Goal: Task Accomplishment & Management: Manage account settings

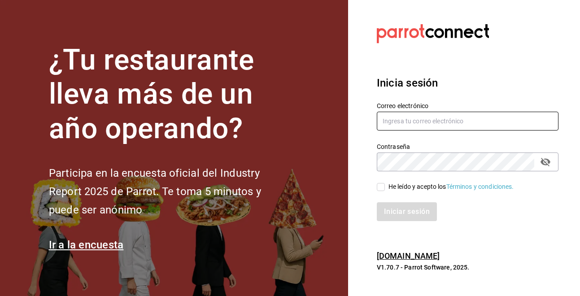
click at [425, 128] on input "text" at bounding box center [468, 121] width 182 height 19
type input "[EMAIL_ADDRESS][DOMAIN_NAME]"
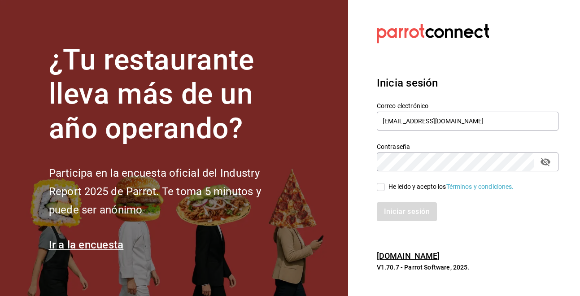
click at [380, 188] on input "He leído y acepto los Términos y condiciones." at bounding box center [381, 187] width 8 height 8
checkbox input "true"
click at [410, 214] on button "Iniciar sesión" at bounding box center [407, 211] width 61 height 19
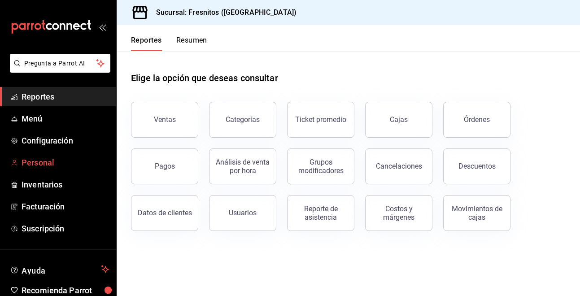
click at [60, 160] on span "Personal" at bounding box center [65, 162] width 87 height 12
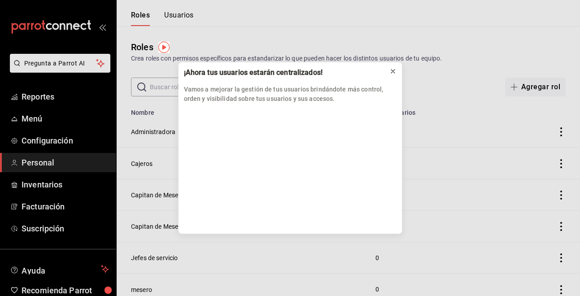
click at [394, 73] on icon at bounding box center [393, 71] width 4 height 4
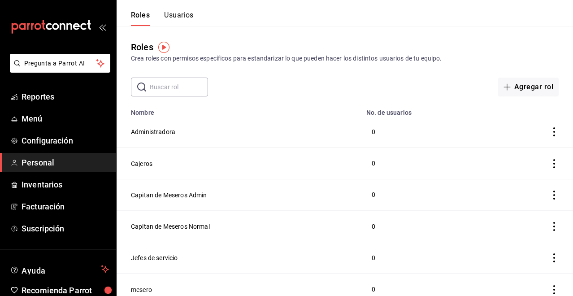
click at [163, 48] on img "button" at bounding box center [163, 47] width 11 height 11
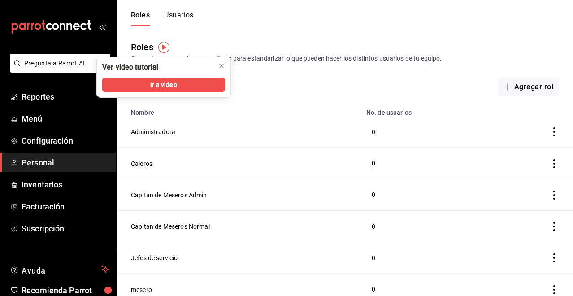
click at [267, 129] on td "Administradora" at bounding box center [239, 131] width 244 height 31
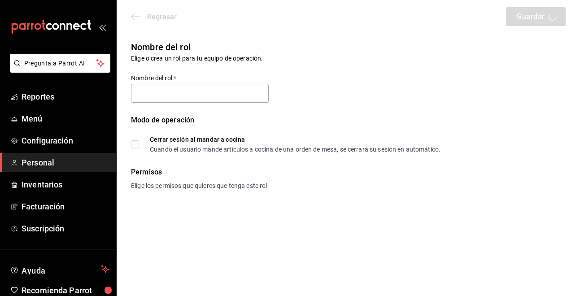
click at [40, 164] on span "Personal" at bounding box center [65, 162] width 87 height 12
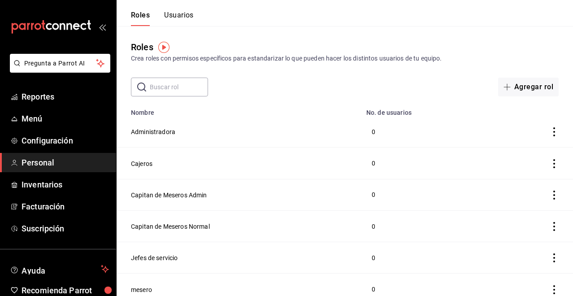
click at [54, 160] on span "Personal" at bounding box center [65, 162] width 87 height 12
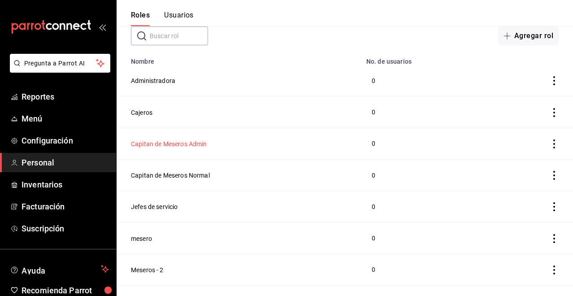
scroll to position [134, 0]
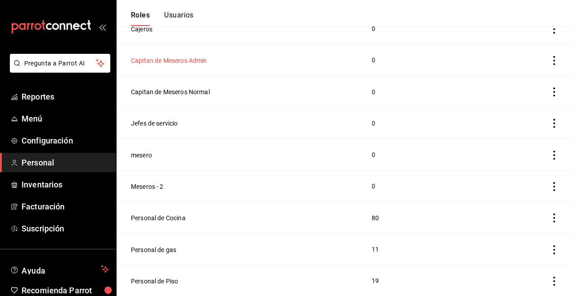
click at [174, 56] on button "Capitan de Meseros Admin" at bounding box center [169, 60] width 76 height 9
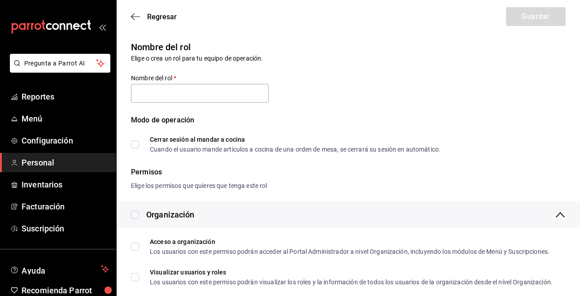
type input "Capitan de Meseros Admin"
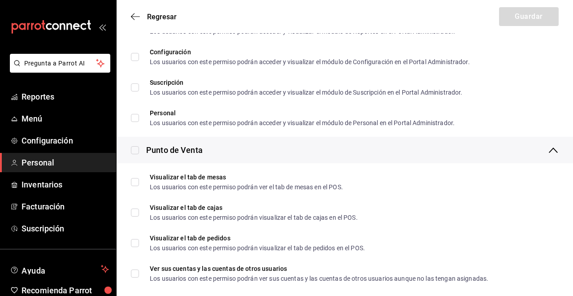
scroll to position [649, 0]
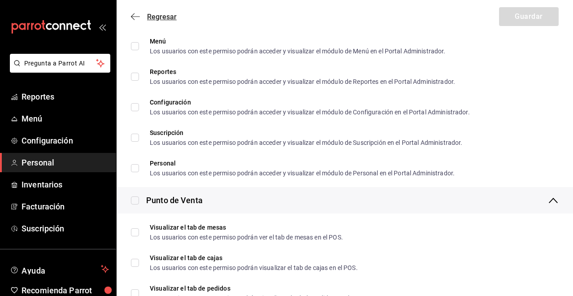
click at [135, 16] on icon "button" at bounding box center [135, 17] width 9 height 8
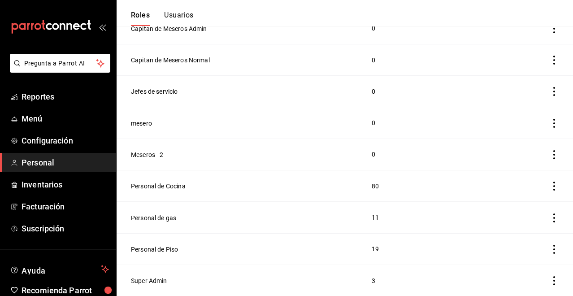
scroll to position [162, 0]
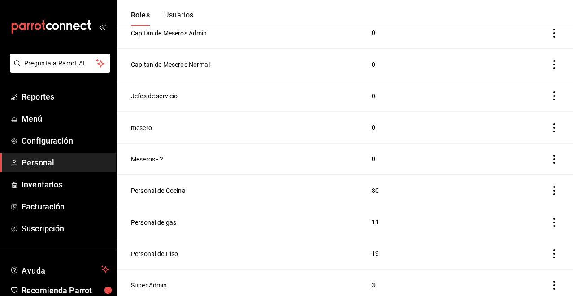
click at [176, 13] on button "Usuarios" at bounding box center [179, 18] width 30 height 15
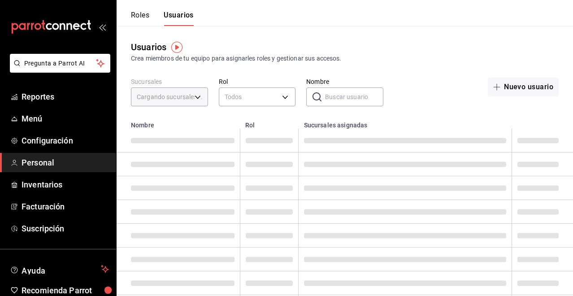
click at [343, 91] on input "Nombre" at bounding box center [354, 97] width 58 height 18
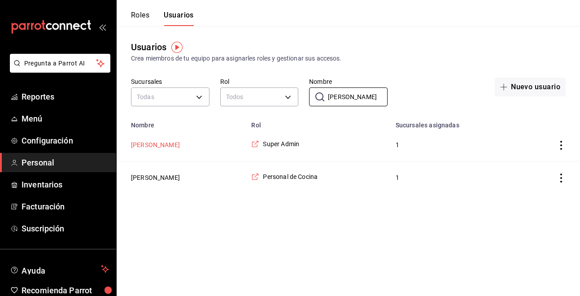
type input "abel"
click at [146, 142] on button "Abel Cruz" at bounding box center [155, 144] width 49 height 9
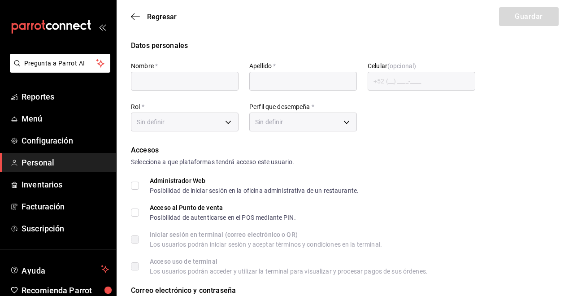
type input "Abel"
type input "Cruz"
checkbox input "true"
type input "abel090289@gmail.com"
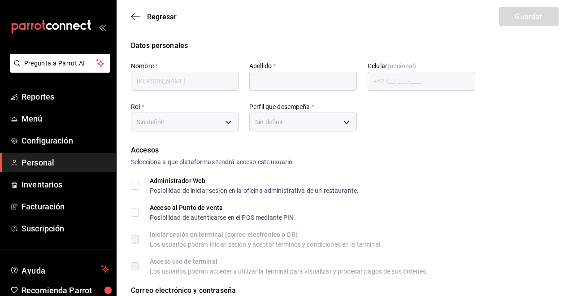
type input "6900"
checkbox input "true"
type input "+52 (52) 7733-3207"
type input "e2ddc01d-a43f-46aa-bcab-455b62cdccfd"
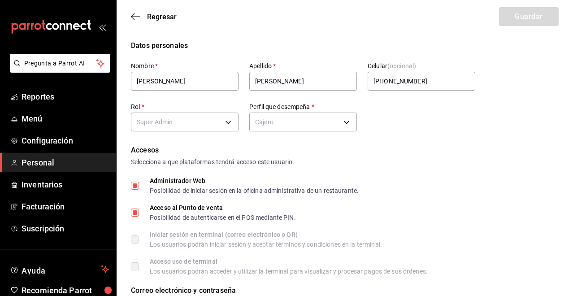
type input "CASHIER"
checkbox input "true"
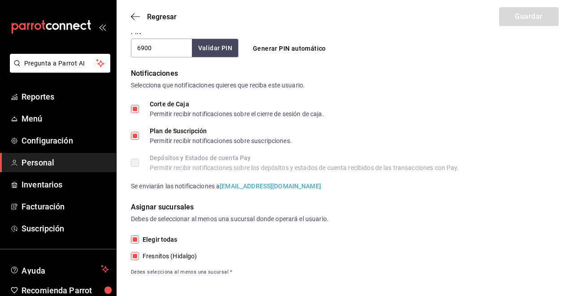
scroll to position [369, 0]
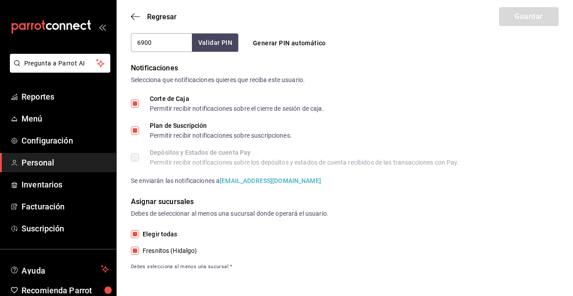
click at [168, 263] on span "Debes selecciona al menos una sucursal *" at bounding box center [345, 267] width 428 height 8
click at [138, 16] on icon "button" at bounding box center [135, 17] width 9 height 8
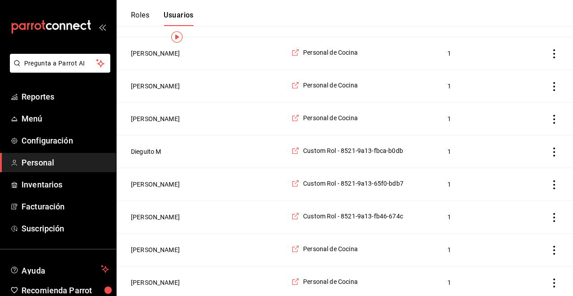
scroll to position [10, 0]
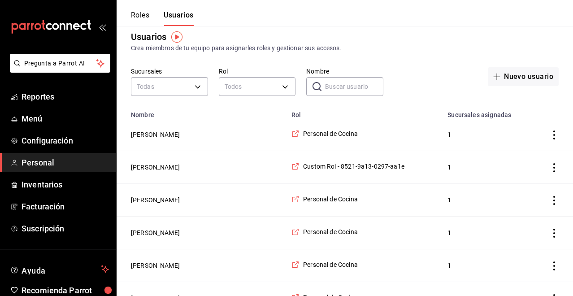
click at [140, 17] on button "Roles" at bounding box center [140, 18] width 18 height 15
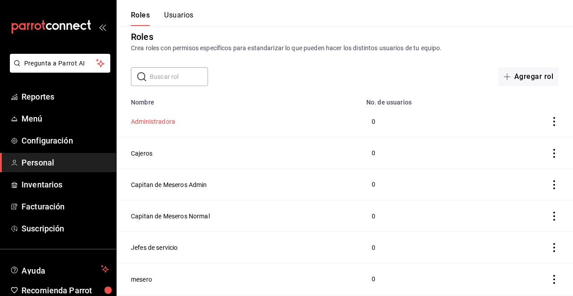
scroll to position [55, 0]
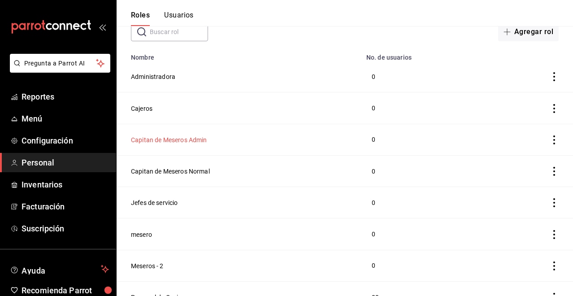
click at [156, 142] on button "Capitan de Meseros Admin" at bounding box center [169, 139] width 76 height 9
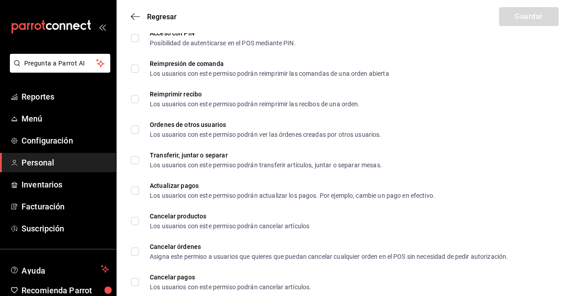
scroll to position [1545, 0]
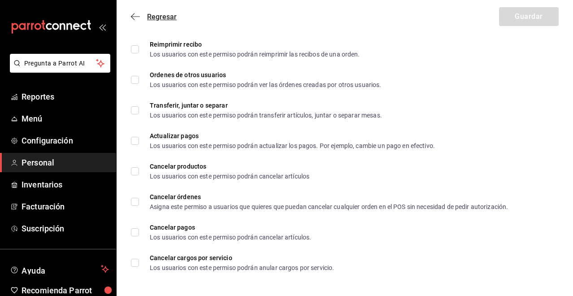
click at [136, 19] on icon "button" at bounding box center [135, 17] width 9 height 8
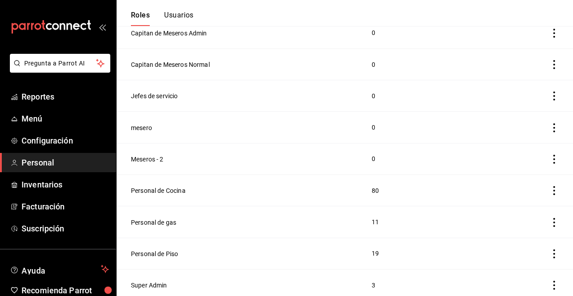
scroll to position [117, 0]
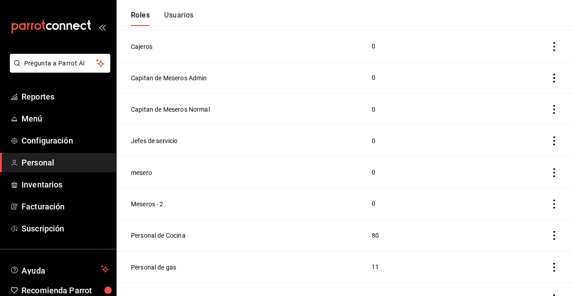
click at [174, 18] on button "Usuarios" at bounding box center [179, 18] width 30 height 15
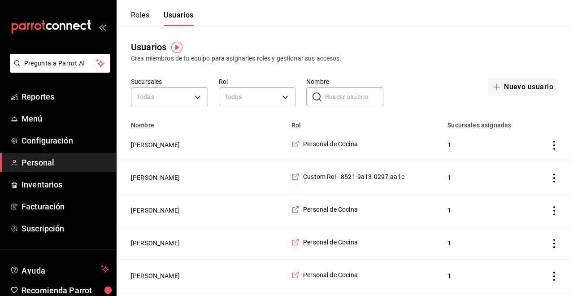
click at [329, 91] on input "Nombre" at bounding box center [354, 97] width 58 height 18
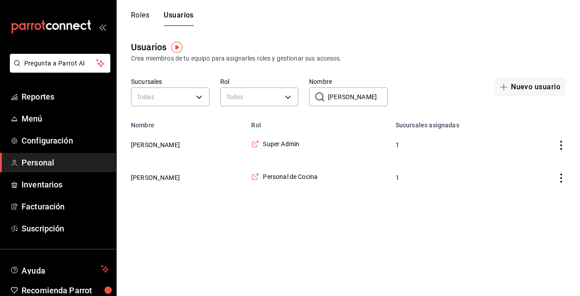
drag, startPoint x: 342, startPoint y: 95, endPoint x: 320, endPoint y: 96, distance: 22.0
click at [320, 96] on div "​ abel Nombre" at bounding box center [348, 96] width 78 height 19
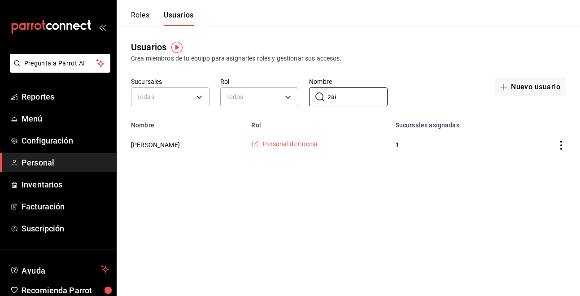
type input "zai"
click at [277, 141] on span "Personal de Cocina" at bounding box center [290, 143] width 55 height 9
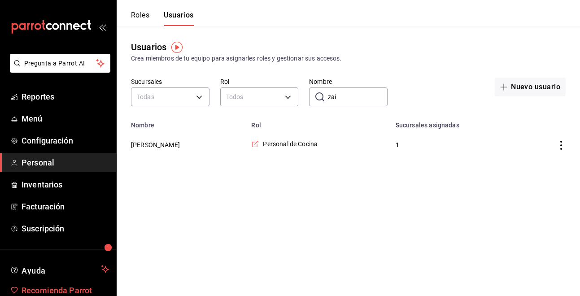
scroll to position [43, 0]
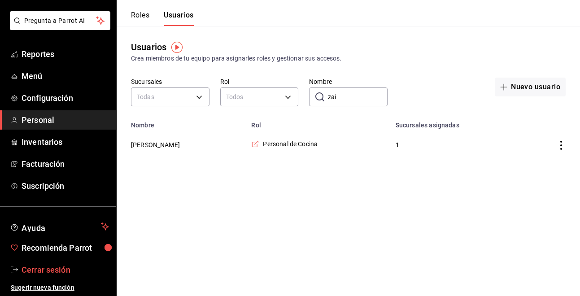
click at [43, 269] on span "Cerrar sesión" at bounding box center [65, 270] width 87 height 12
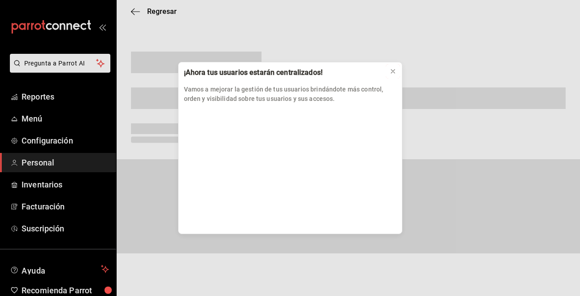
click at [394, 71] on icon at bounding box center [392, 71] width 7 height 7
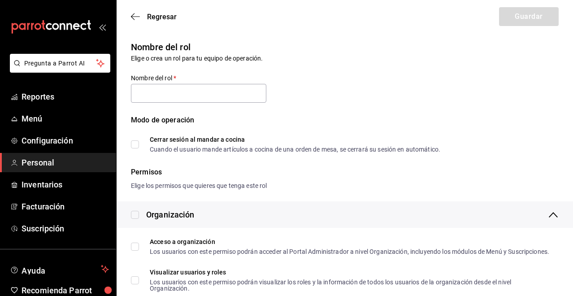
type input "Personal de Cocina"
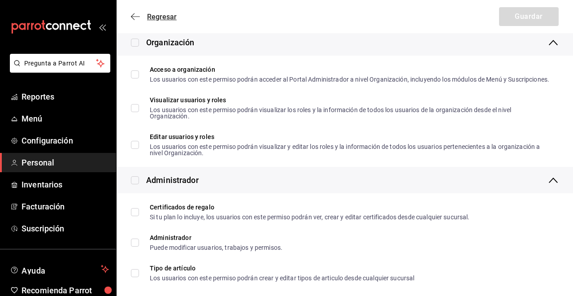
scroll to position [156, 0]
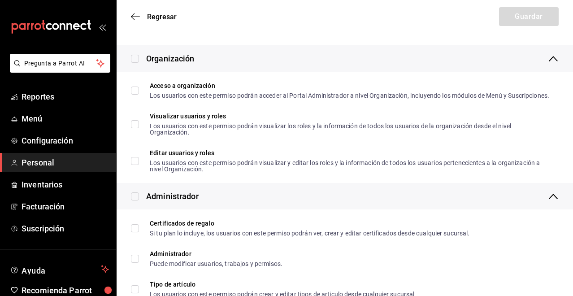
click at [136, 21] on span "Regresar" at bounding box center [154, 17] width 46 height 9
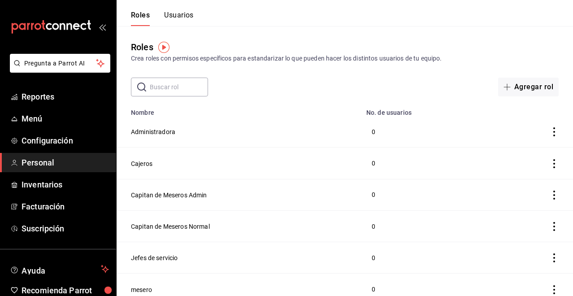
click at [182, 13] on button "Usuarios" at bounding box center [179, 18] width 30 height 15
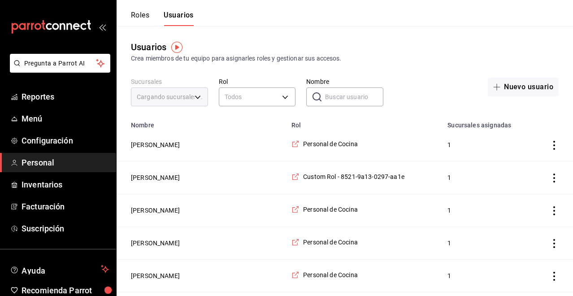
click at [144, 11] on button "Roles" at bounding box center [140, 18] width 18 height 15
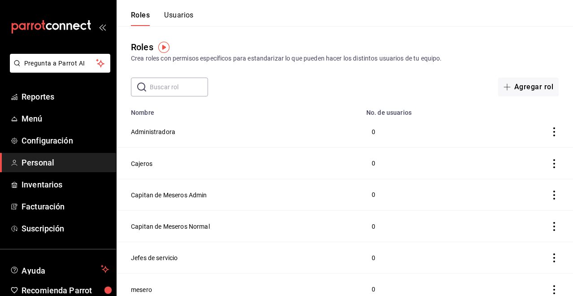
click at [177, 6] on div "Roles Usuarios" at bounding box center [155, 13] width 77 height 26
click at [179, 11] on button "Usuarios" at bounding box center [179, 18] width 30 height 15
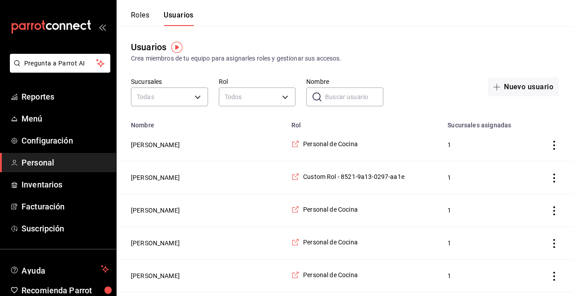
click at [349, 93] on input "Nombre" at bounding box center [354, 97] width 58 height 18
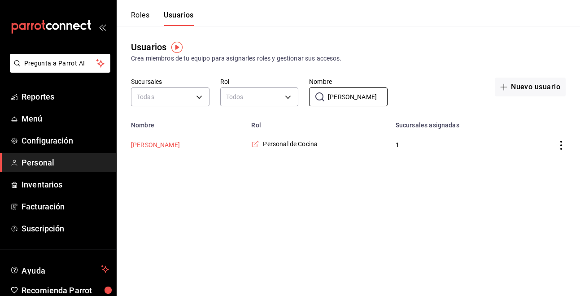
type input "zaira"
click at [150, 143] on button "Zaira Leon" at bounding box center [155, 144] width 49 height 9
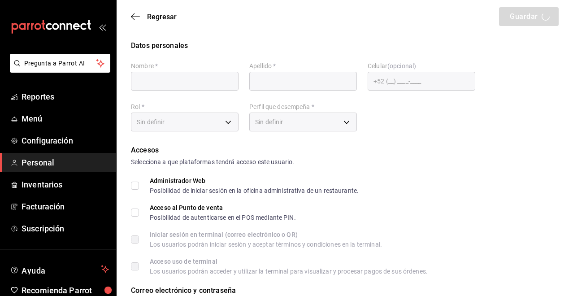
type input "Zaira"
type input "Leon"
type input "Zaileon@gmail.com"
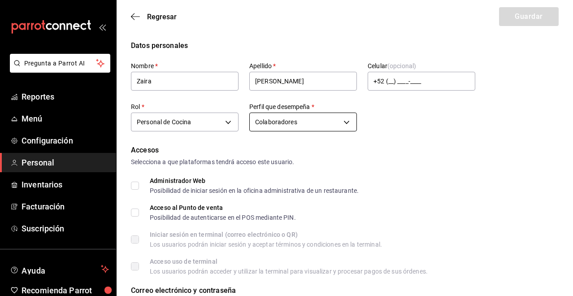
type input "97cc0063-941b-4673-849f-347ae2b3dd98"
type input "STAFF"
checkbox input "true"
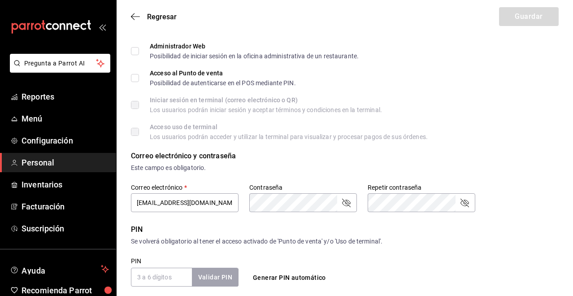
scroll to position [224, 0]
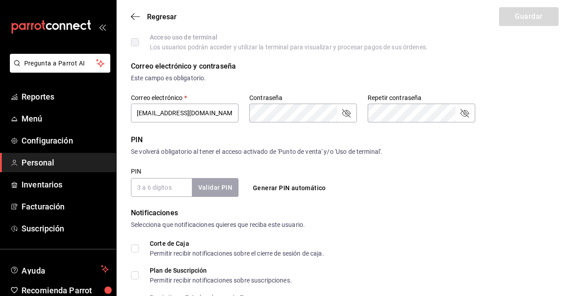
click at [159, 192] on input "PIN" at bounding box center [161, 187] width 61 height 19
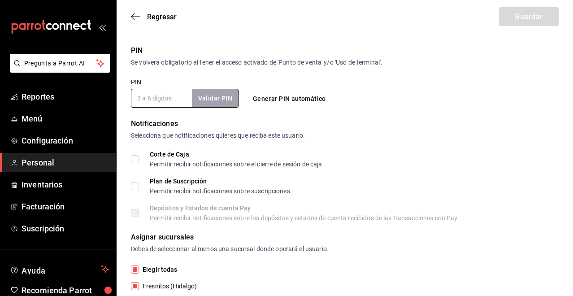
scroll to position [314, 0]
click at [163, 104] on input "PIN" at bounding box center [161, 97] width 61 height 19
type input "1"
checkbox input "true"
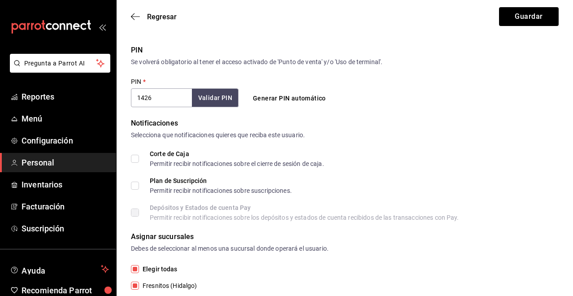
type input "1426"
click at [230, 101] on button "Validar PIN" at bounding box center [215, 97] width 48 height 19
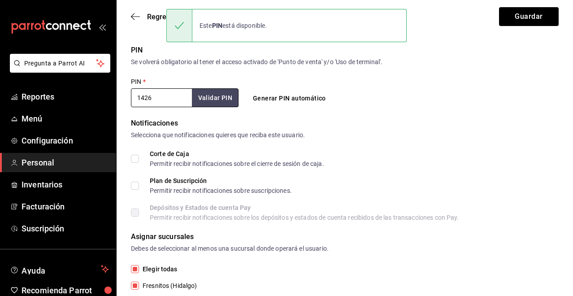
drag, startPoint x: 163, startPoint y: 97, endPoint x: 121, endPoint y: 109, distance: 43.7
click at [121, 109] on div "Datos personales Nombre   * Zaira Apellido   * Leon Celular (opcional) +52 (__)…" at bounding box center [345, 16] width 456 height 579
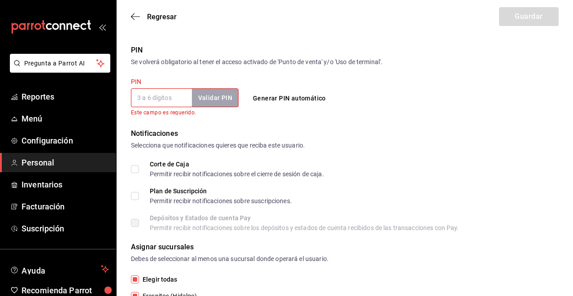
checkbox input "true"
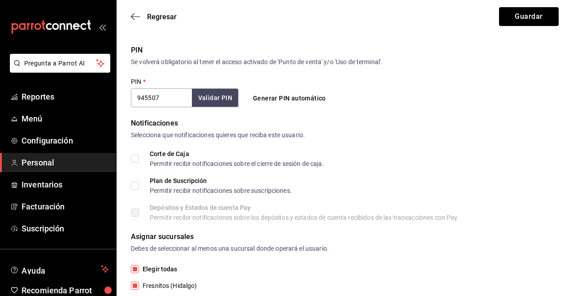
type input "945507"
click at [200, 96] on button "Validar PIN" at bounding box center [215, 97] width 48 height 19
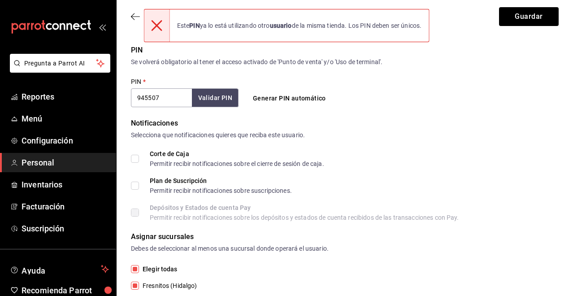
click at [173, 96] on input "945507" at bounding box center [161, 97] width 61 height 19
click at [173, 97] on input "945507" at bounding box center [161, 97] width 61 height 19
click at [172, 97] on input "945507" at bounding box center [161, 97] width 61 height 19
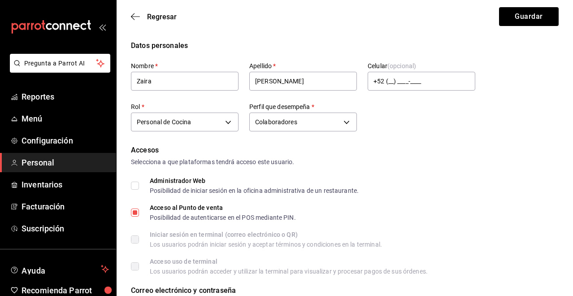
scroll to position [179, 0]
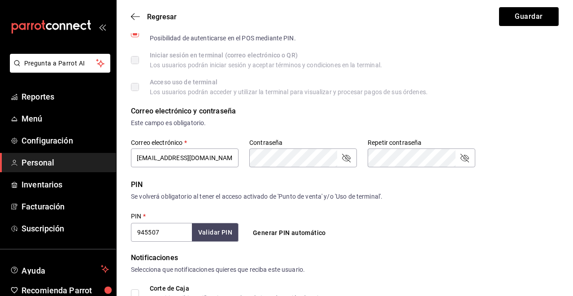
drag, startPoint x: 169, startPoint y: 231, endPoint x: 165, endPoint y: 236, distance: 6.7
click at [165, 234] on input "945507" at bounding box center [161, 232] width 61 height 19
checkbox input "false"
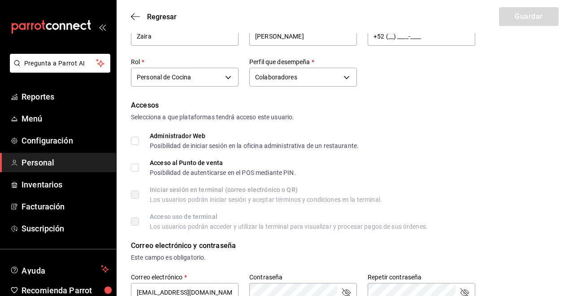
scroll to position [0, 0]
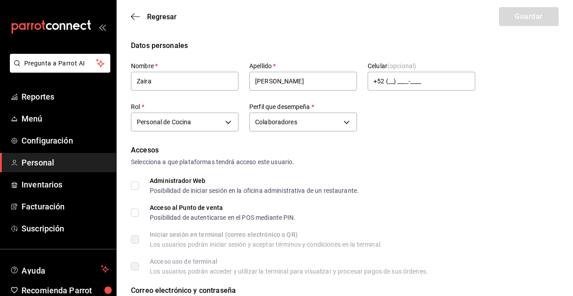
click at [134, 12] on div "Regresar Guardar" at bounding box center [345, 16] width 456 height 33
click at [134, 16] on icon "button" at bounding box center [135, 17] width 9 height 8
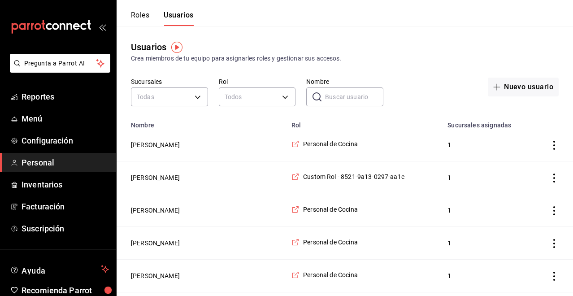
click at [135, 17] on button "Roles" at bounding box center [140, 18] width 18 height 15
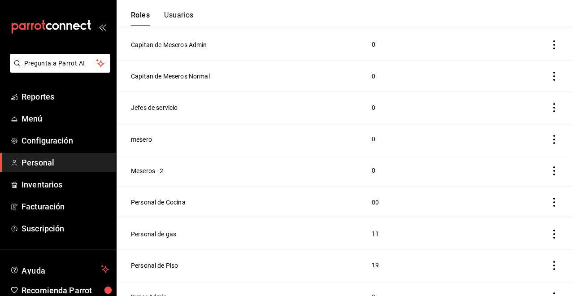
scroll to position [162, 0]
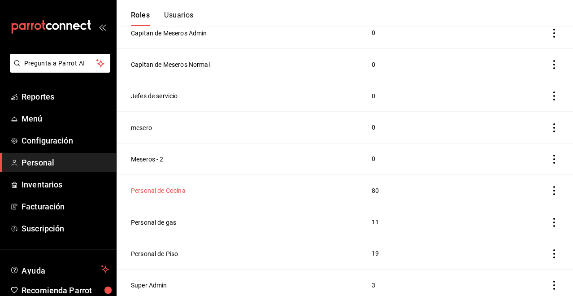
click at [167, 189] on button "Personal de Cocina" at bounding box center [158, 190] width 55 height 9
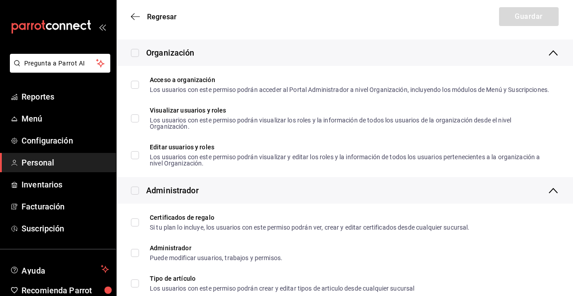
type input "Personal de Cocina"
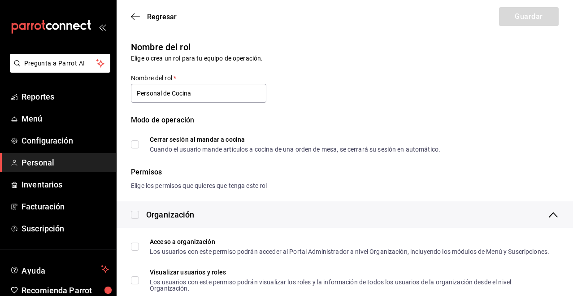
click at [138, 22] on div "Regresar Guardar" at bounding box center [345, 16] width 456 height 33
click at [139, 19] on icon "button" at bounding box center [135, 17] width 9 height 8
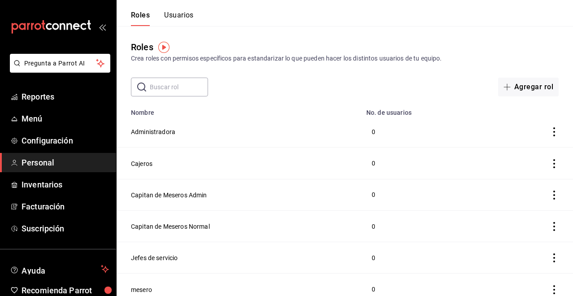
click at [172, 21] on button "Usuarios" at bounding box center [179, 18] width 30 height 15
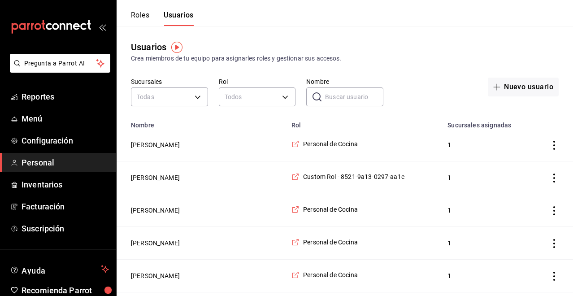
click at [146, 18] on button "Roles" at bounding box center [140, 18] width 18 height 15
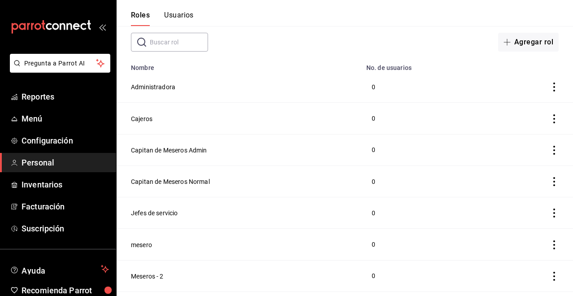
scroll to position [162, 0]
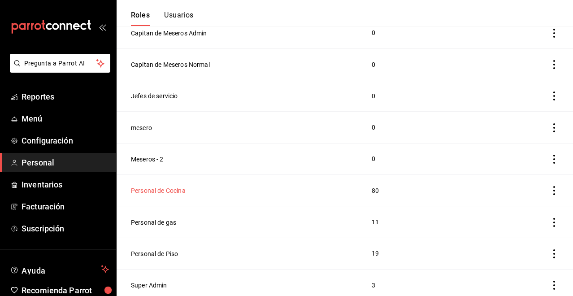
click at [176, 188] on button "Personal de Cocina" at bounding box center [158, 190] width 55 height 9
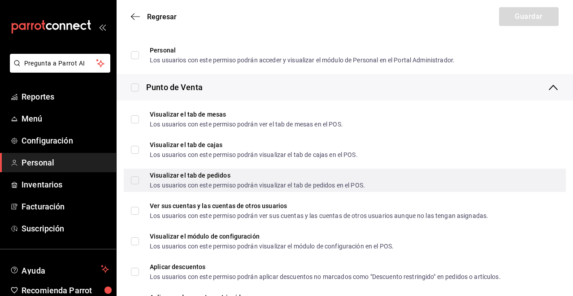
scroll to position [986, 0]
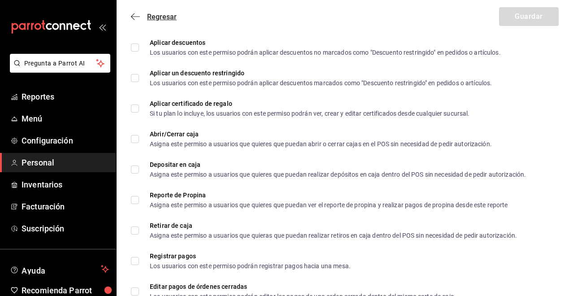
click at [140, 19] on span "Regresar" at bounding box center [154, 17] width 46 height 9
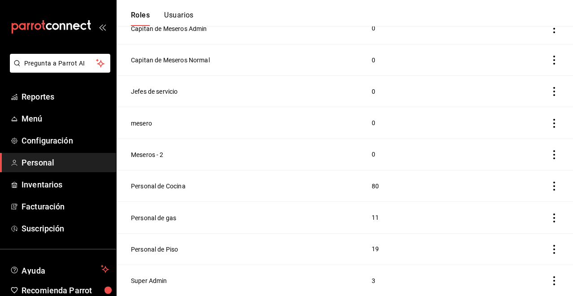
scroll to position [162, 0]
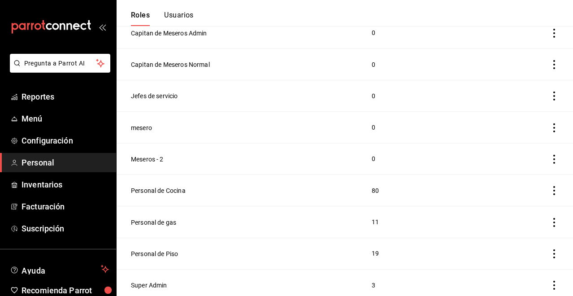
click at [177, 17] on button "Usuarios" at bounding box center [179, 18] width 30 height 15
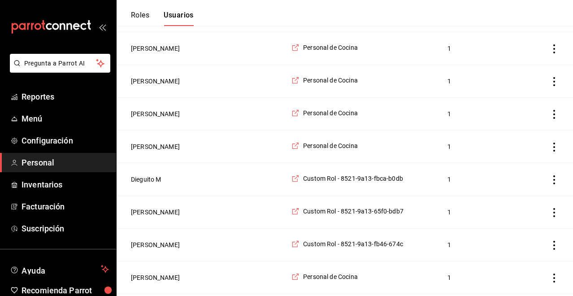
scroll to position [296, 0]
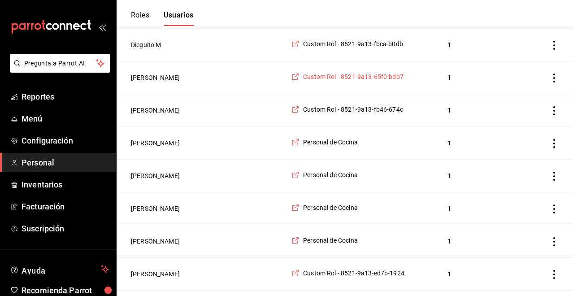
click at [303, 80] on span "Custom Rol - 8521-9a13-65f0-bdb7" at bounding box center [353, 76] width 100 height 9
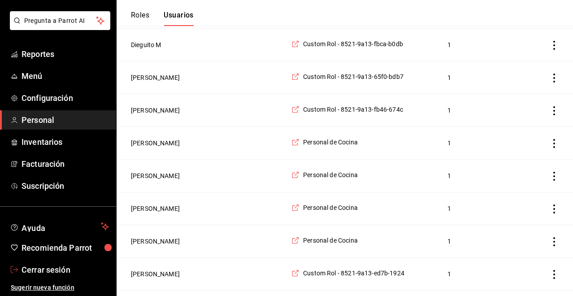
click at [59, 268] on span "Cerrar sesión" at bounding box center [65, 270] width 87 height 12
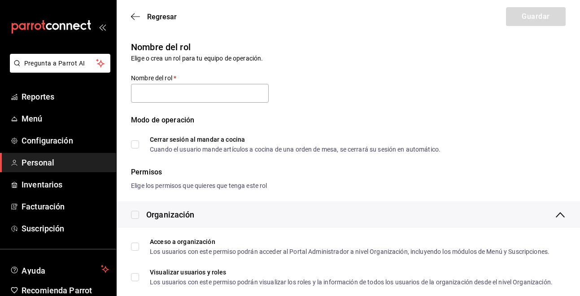
checkbox input "true"
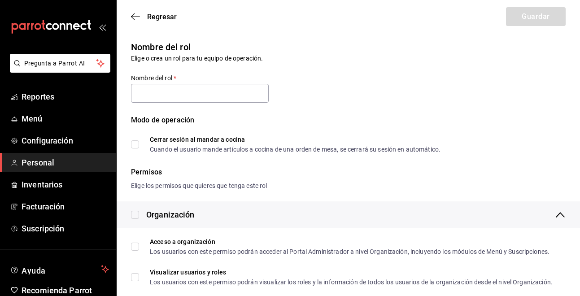
checkbox input "true"
type input "Custom Rol - 8521-9a13-65f0-bdb7"
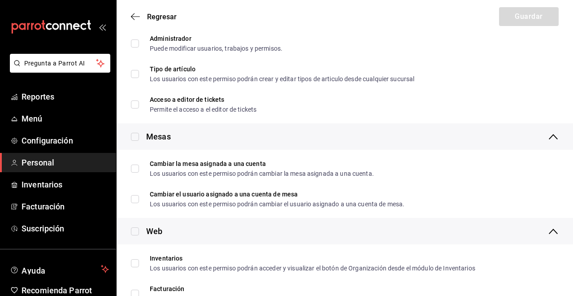
scroll to position [290, 0]
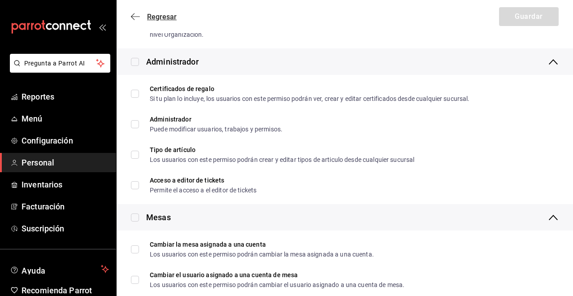
click at [135, 21] on span "Regresar" at bounding box center [154, 17] width 46 height 9
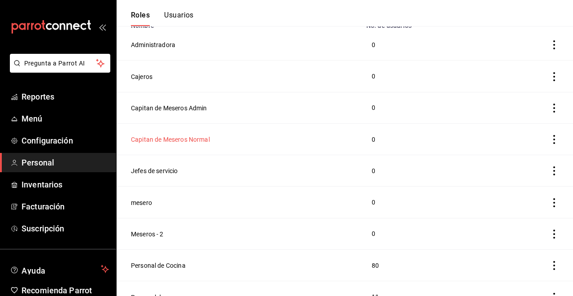
scroll to position [90, 0]
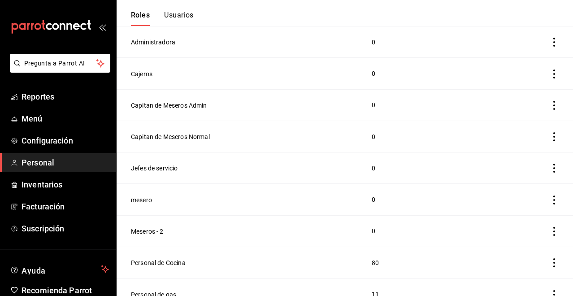
click at [149, 203] on td "mesero" at bounding box center [239, 199] width 244 height 31
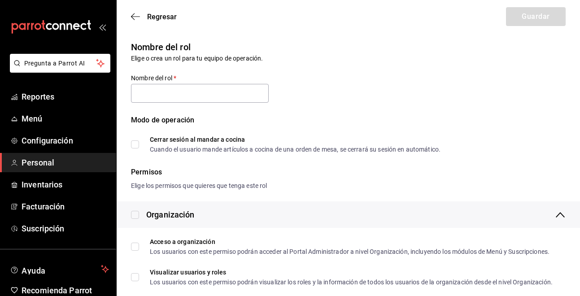
type input "mesero"
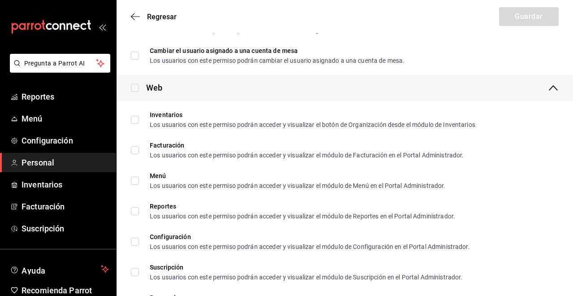
scroll to position [335, 0]
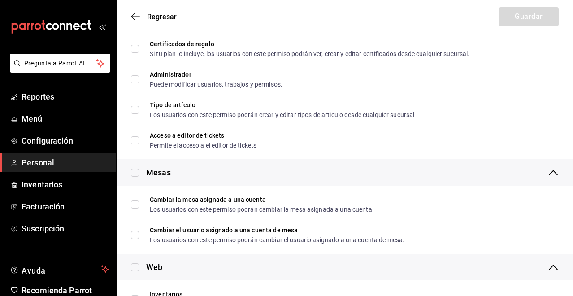
click at [137, 11] on div "Regresar Guardar" at bounding box center [345, 16] width 456 height 33
click at [135, 19] on icon "button" at bounding box center [135, 17] width 9 height 8
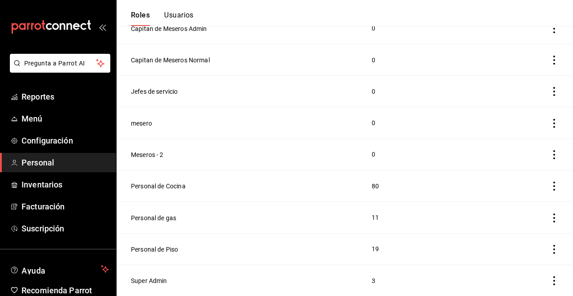
scroll to position [162, 0]
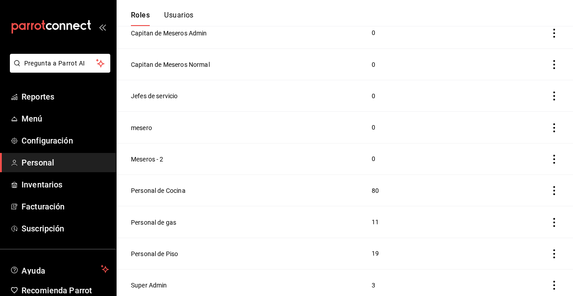
click at [191, 15] on button "Usuarios" at bounding box center [179, 18] width 30 height 15
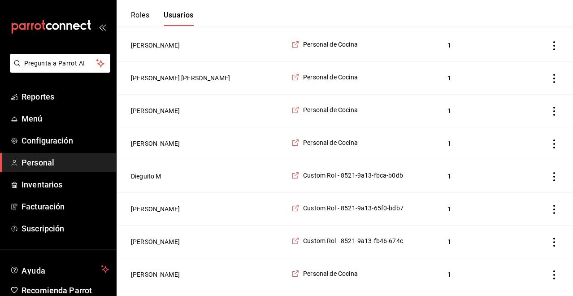
scroll to position [179, 0]
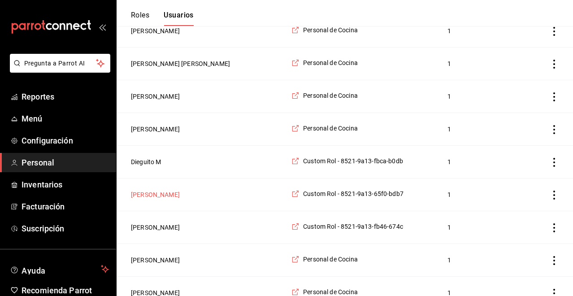
click at [157, 199] on button "[PERSON_NAME]" at bounding box center [155, 194] width 49 height 9
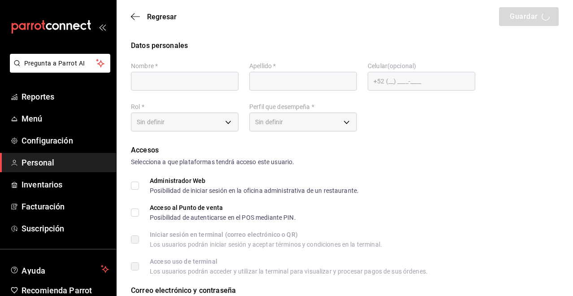
type input "[PERSON_NAME]"
type input "Aguilar"
checkbox input "true"
type input "65f0f4d8-9429-4fdc-954a-c4534f31bdb7@fake.email"
type input "0092"
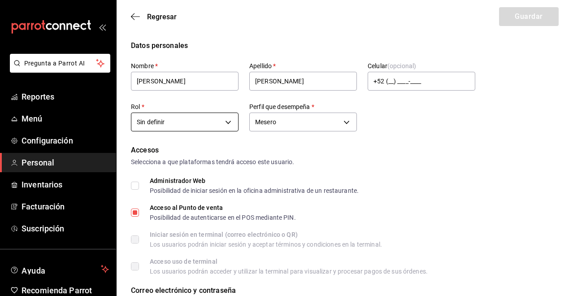
type input "751da11c-79db-485a-903b-9adae8c8aa08"
type input "WAITER"
checkbox input "true"
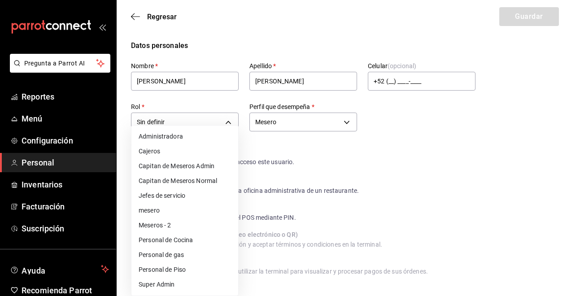
click at [221, 126] on div "Administradora Cajeros Capitan de Meseros Admin Capitan de Meseros Normal Jefes…" at bounding box center [290, 148] width 580 height 296
click at [227, 124] on div at bounding box center [290, 148] width 580 height 296
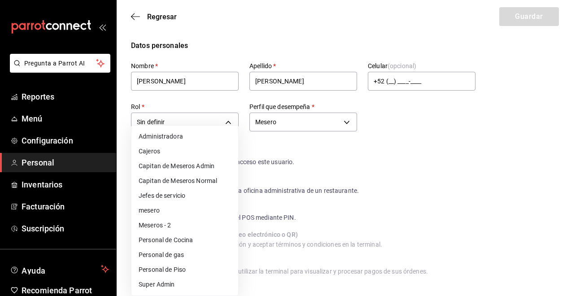
click at [171, 212] on li "mesero" at bounding box center [184, 210] width 107 height 15
type input "0178bff7-5849-48c7-b60d-a6d385ada68f"
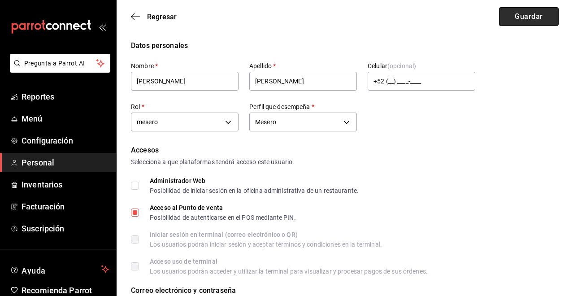
click at [522, 18] on button "Guardar" at bounding box center [529, 16] width 60 height 19
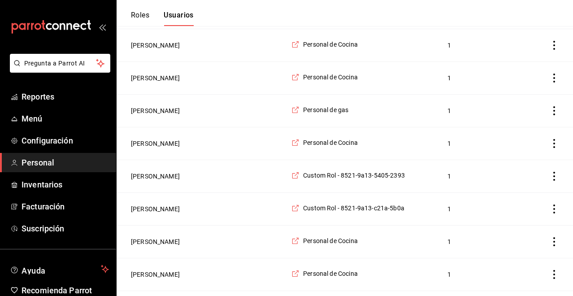
scroll to position [1492, 0]
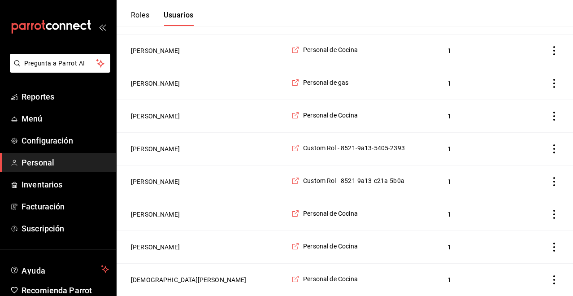
click at [133, 17] on button "Roles" at bounding box center [140, 18] width 18 height 15
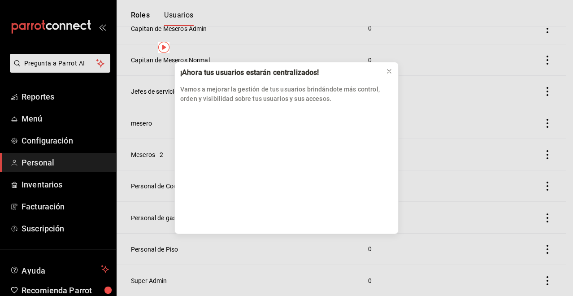
scroll to position [52, 0]
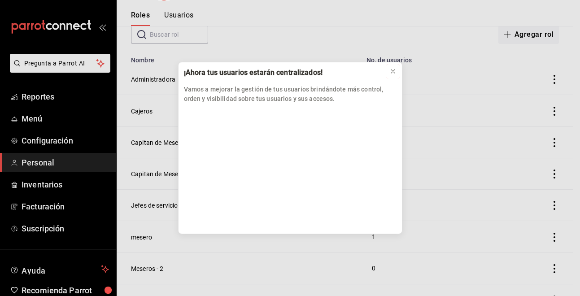
click at [399, 75] on button at bounding box center [392, 71] width 14 height 14
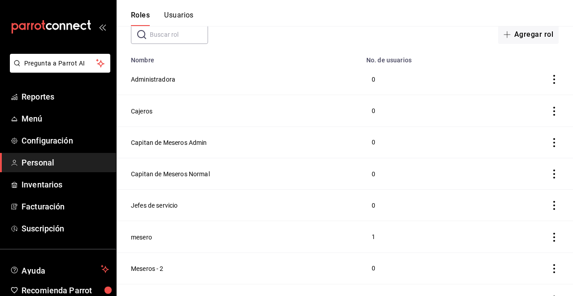
scroll to position [97, 0]
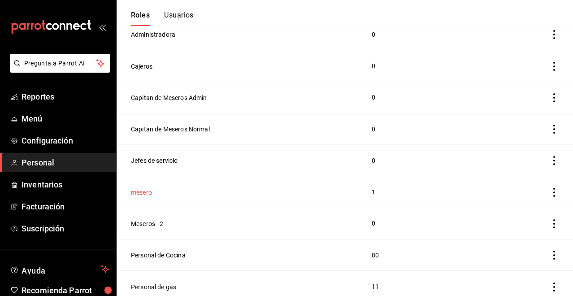
click at [143, 191] on button "mesero" at bounding box center [141, 192] width 21 height 9
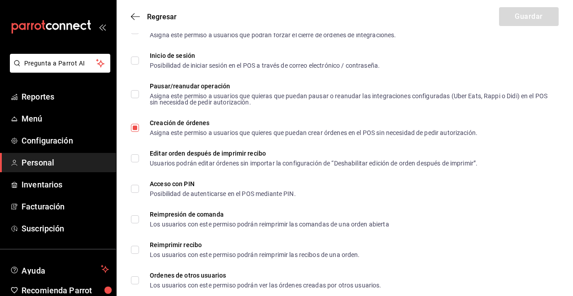
scroll to position [1545, 0]
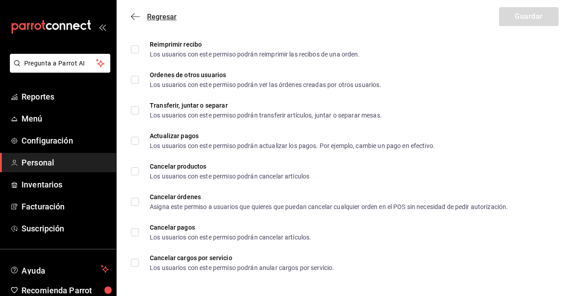
click at [135, 15] on icon "button" at bounding box center [135, 17] width 9 height 8
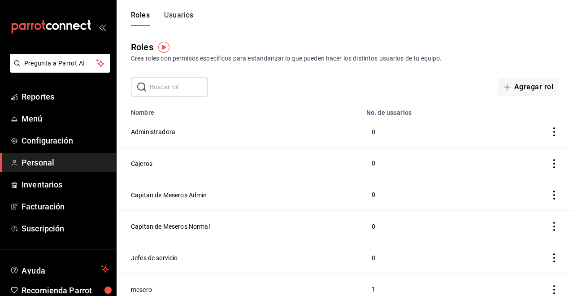
click at [190, 21] on button "Usuarios" at bounding box center [179, 18] width 30 height 15
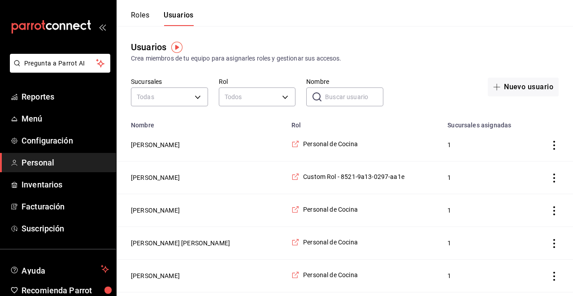
click at [342, 100] on input "Nombre" at bounding box center [354, 97] width 58 height 18
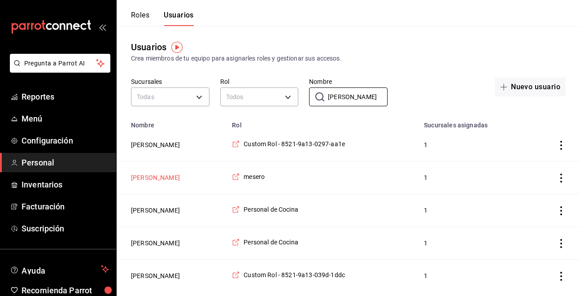
type input "david"
click at [157, 177] on button "[PERSON_NAME]" at bounding box center [155, 177] width 49 height 9
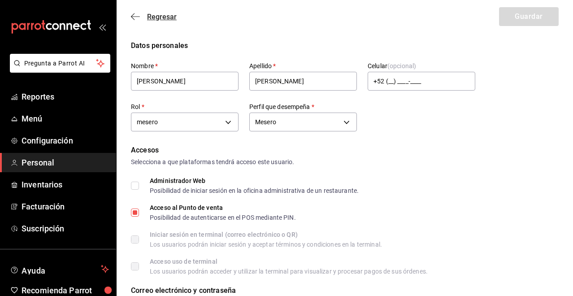
click at [134, 13] on span "Regresar" at bounding box center [154, 17] width 46 height 9
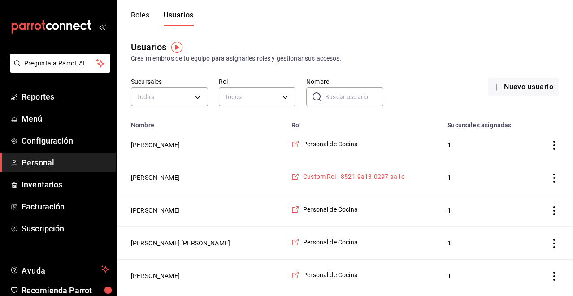
click at [305, 178] on span "Custom Rol - 8521-9a13-0297-aa1e" at bounding box center [353, 176] width 101 height 9
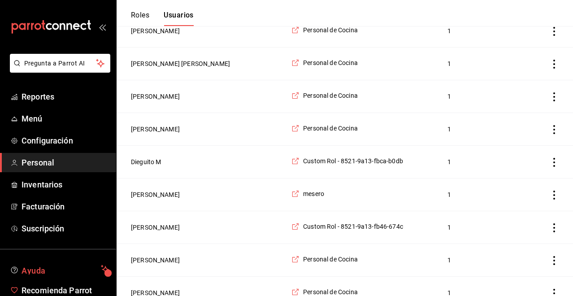
scroll to position [43, 0]
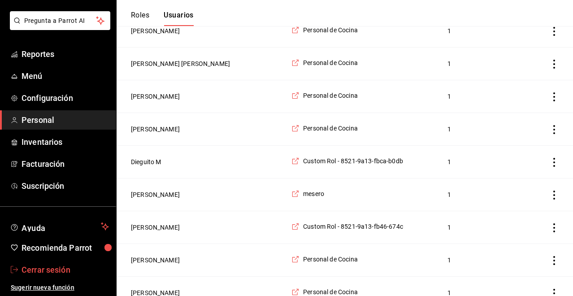
click at [29, 273] on span "Cerrar sesión" at bounding box center [65, 270] width 87 height 12
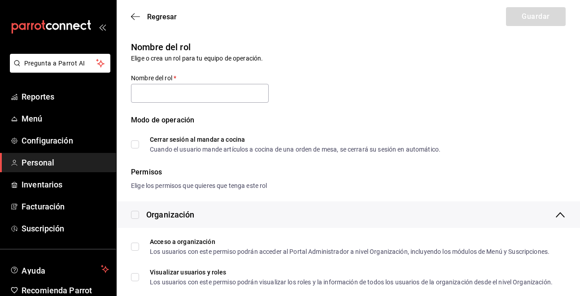
type input "Custom Rol - 8521-9a13-0297-aa1e"
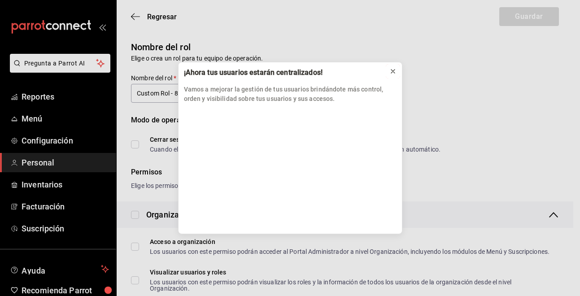
click at [393, 73] on icon at bounding box center [392, 71] width 7 height 7
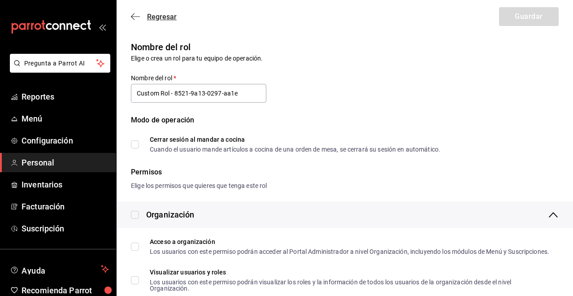
click at [137, 18] on icon "button" at bounding box center [135, 17] width 9 height 8
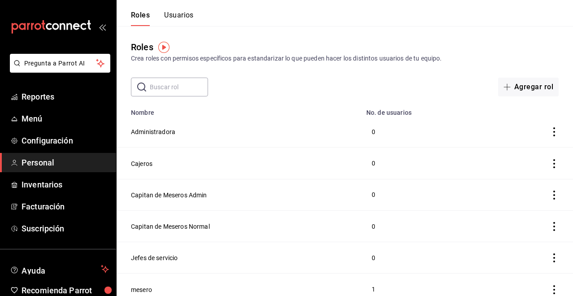
click at [172, 90] on input "text" at bounding box center [179, 87] width 58 height 18
click at [187, 13] on button "Usuarios" at bounding box center [179, 18] width 30 height 15
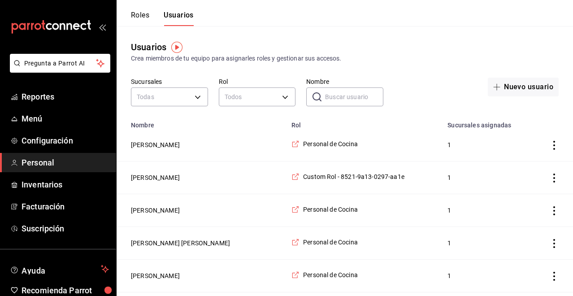
click at [333, 99] on input "Nombre" at bounding box center [354, 97] width 58 height 18
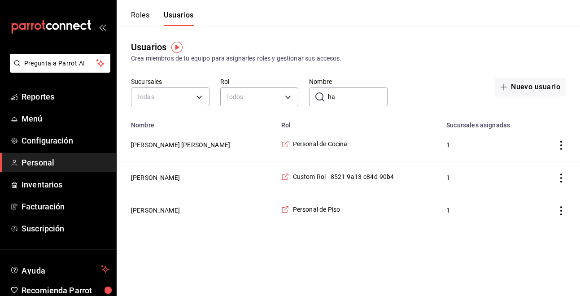
type input "h"
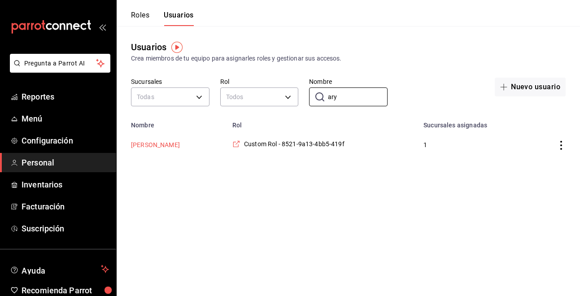
type input "ary"
click at [168, 148] on button "[PERSON_NAME]" at bounding box center [155, 144] width 49 height 9
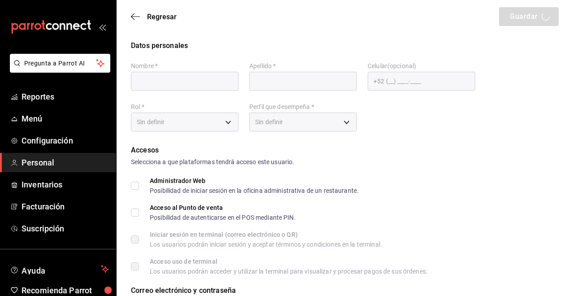
type input "Aryza"
type input "[PERSON_NAME]"
checkbox input "true"
type input "[EMAIL_ADDRESS][DOMAIN_NAME]"
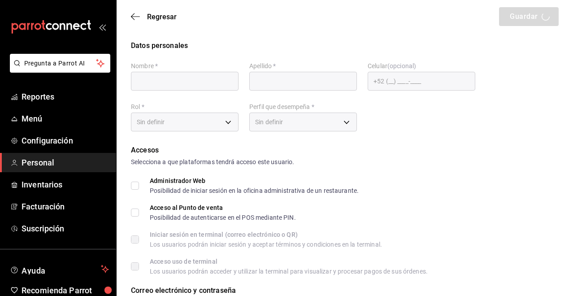
type input "1904"
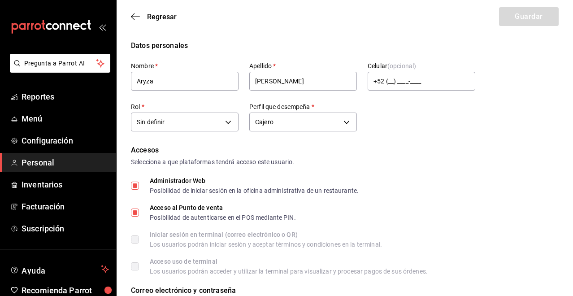
type input "e03a9b2d-1bb9-4d61-aa22-cc7ceb559837"
type input "CASHIER"
checkbox input "true"
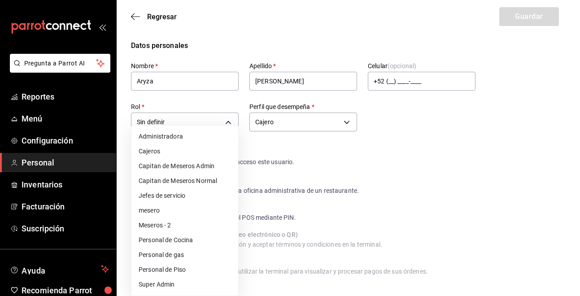
click at [192, 286] on li "Super Admin" at bounding box center [184, 284] width 107 height 15
type input "e2ddc01d-a43f-46aa-bcab-455b62cdccfd"
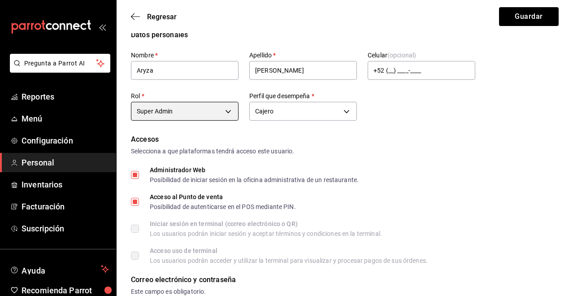
scroll to position [179, 0]
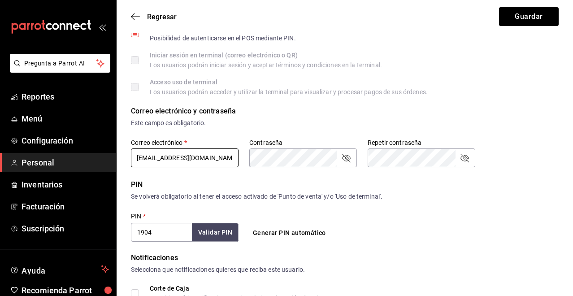
drag, startPoint x: 216, startPoint y: 163, endPoint x: 135, endPoint y: 172, distance: 81.6
click at [135, 172] on form "Datos personales Nombre   * Aryza Apellido   * Flores valdes Celular (opcional)…" at bounding box center [345, 150] width 428 height 579
drag, startPoint x: 221, startPoint y: 162, endPoint x: 133, endPoint y: 161, distance: 88.8
click at [133, 161] on input "[EMAIL_ADDRESS][DOMAIN_NAME]" at bounding box center [185, 157] width 108 height 19
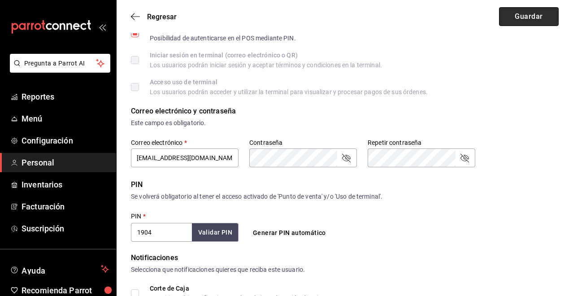
click at [554, 17] on button "Guardar" at bounding box center [529, 16] width 60 height 19
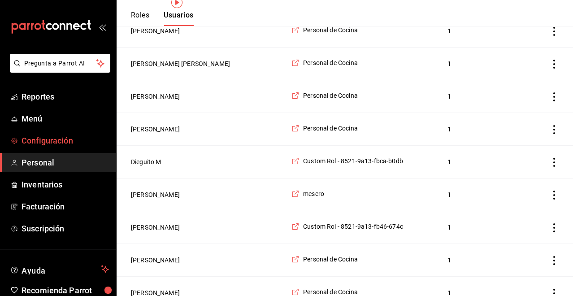
scroll to position [45, 0]
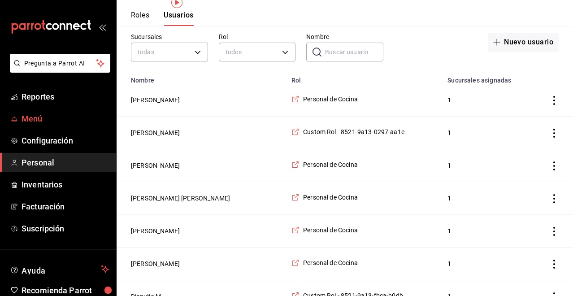
click at [41, 117] on span "Menú" at bounding box center [65, 119] width 87 height 12
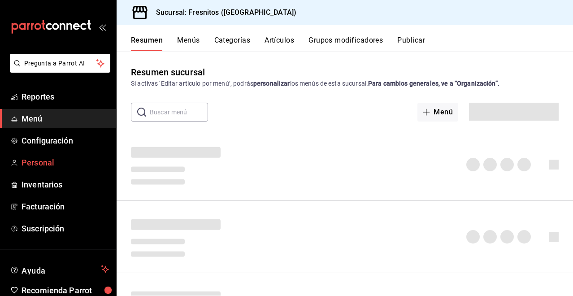
click at [39, 160] on span "Personal" at bounding box center [65, 162] width 87 height 12
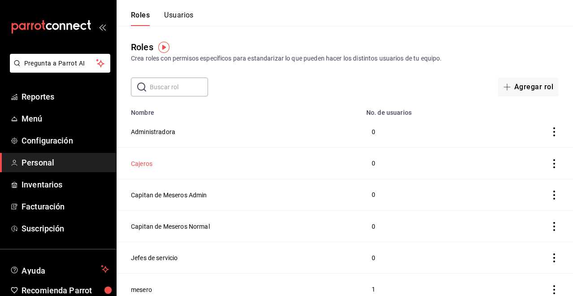
click at [144, 163] on button "Cajeros" at bounding box center [142, 163] width 22 height 9
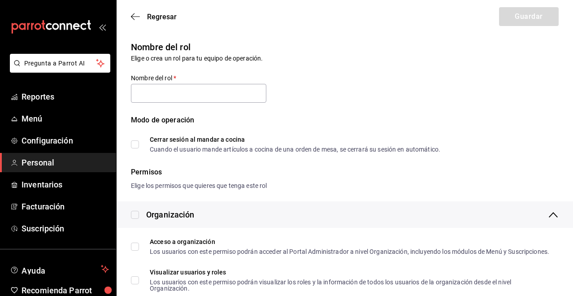
type input "Cajeros"
click at [132, 17] on icon "button" at bounding box center [133, 16] width 4 height 7
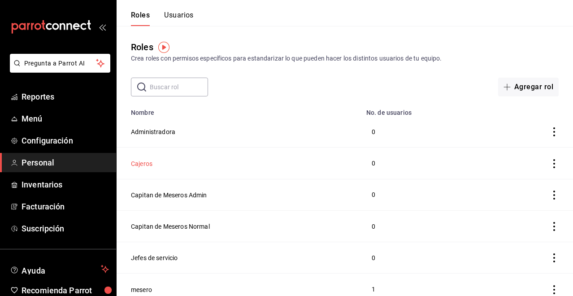
click at [141, 159] on button "Cajeros" at bounding box center [142, 163] width 22 height 9
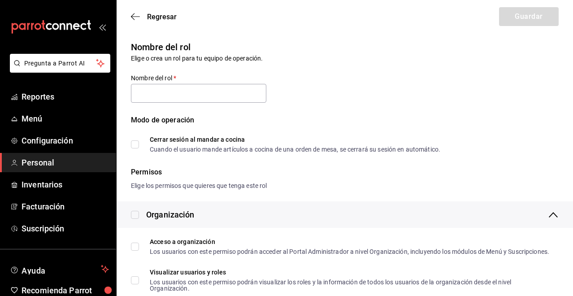
checkbox input "true"
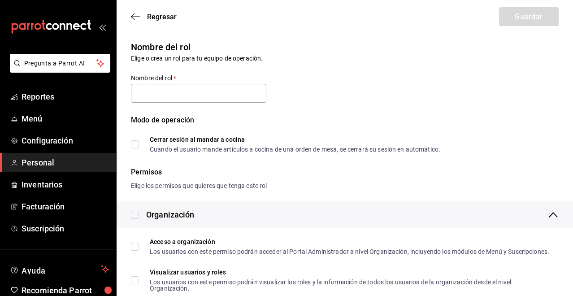
checkbox input "true"
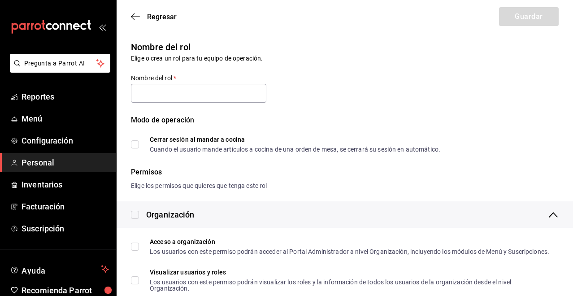
type input "Cajeros"
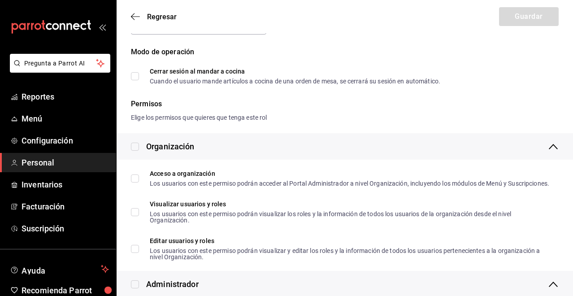
scroll to position [66, 0]
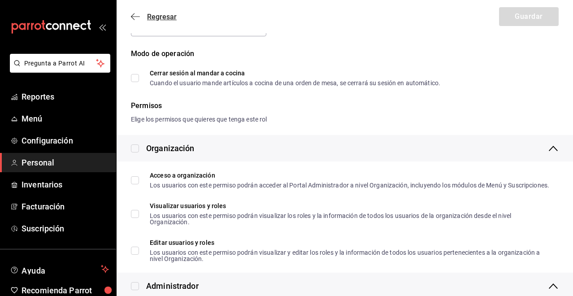
click at [136, 17] on icon "button" at bounding box center [135, 16] width 9 height 0
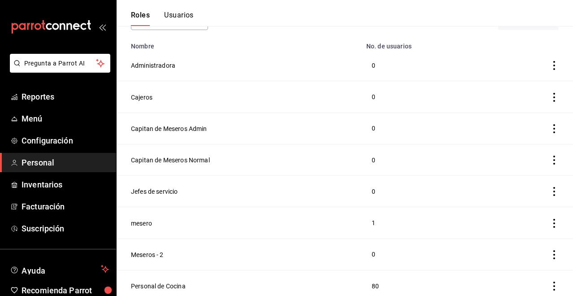
click at [182, 12] on button "Usuarios" at bounding box center [179, 18] width 30 height 15
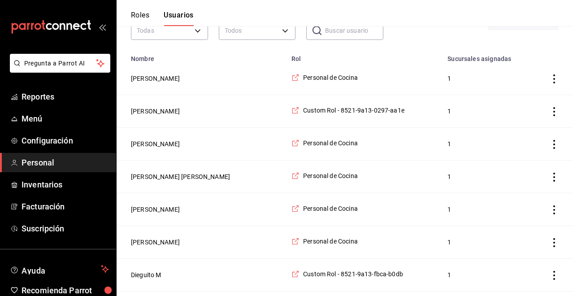
scroll to position [156, 0]
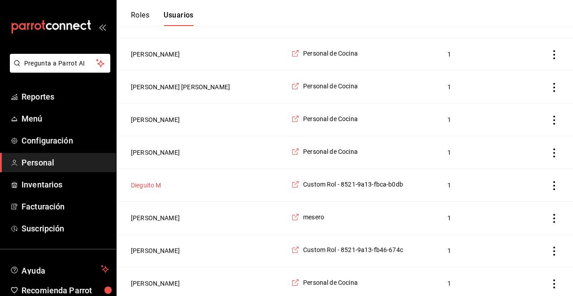
click at [149, 188] on button "Dieguito M" at bounding box center [146, 185] width 30 height 9
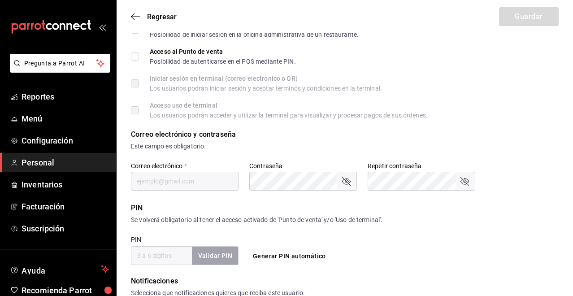
type input "Dieguito"
type input "M"
checkbox input "true"
type input "fbca653a-0867-4bb6-a2f5-f1f127fab0db@fake.email"
type input "0063"
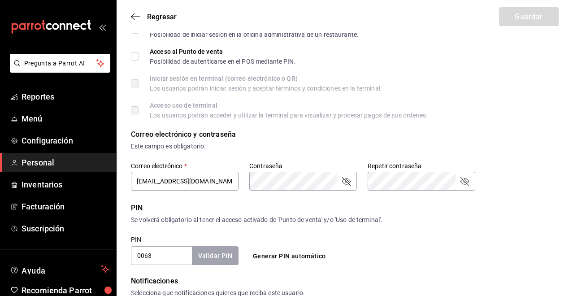
type input "15b56c66-ebd9-40e8-87db-d3248012ccc1"
type input "WAITER"
checkbox input "true"
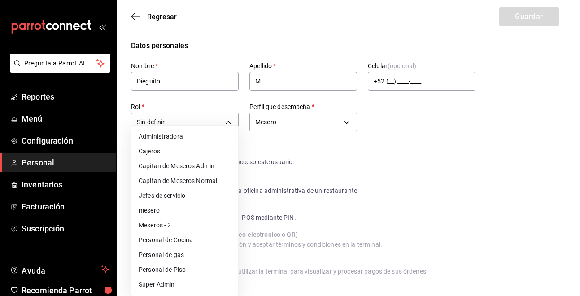
click at [133, 21] on div at bounding box center [290, 148] width 580 height 296
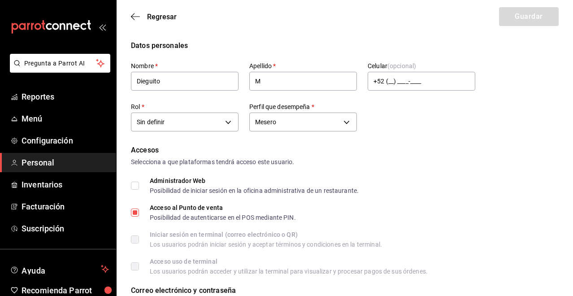
click at [133, 21] on div "Regresar Guardar" at bounding box center [345, 16] width 456 height 33
click at [137, 19] on icon "button" at bounding box center [135, 17] width 9 height 8
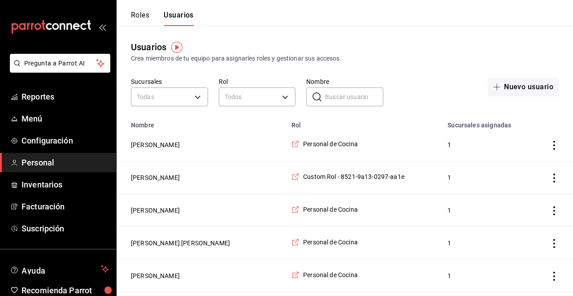
click at [142, 11] on button "Roles" at bounding box center [140, 18] width 18 height 15
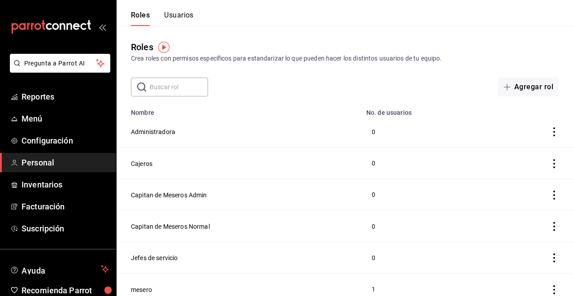
click at [173, 16] on button "Usuarios" at bounding box center [179, 18] width 30 height 15
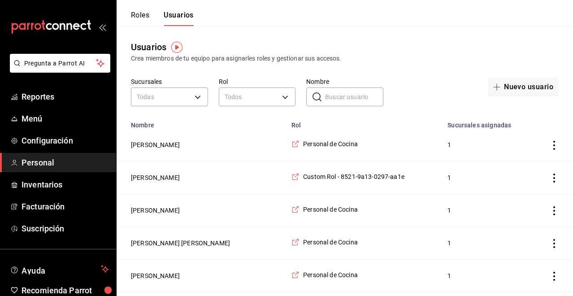
click at [326, 96] on input "Nombre" at bounding box center [354, 97] width 58 height 18
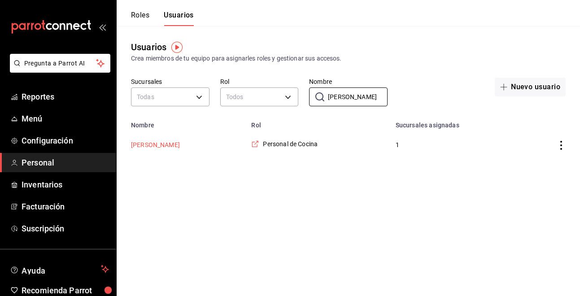
type input "isela"
click at [143, 147] on button "Isela leon" at bounding box center [155, 144] width 49 height 9
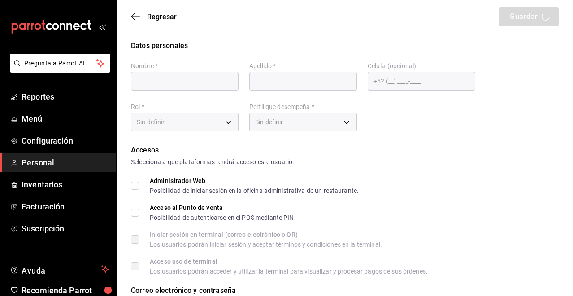
type input "Isela"
type input "leon"
type input "fecc3c40-7401-4fa0-bfd1-2ea6db7f830c@fake.email"
type input "97cc0063-941b-4673-849f-347ae2b3dd98"
type input "KITCHEN"
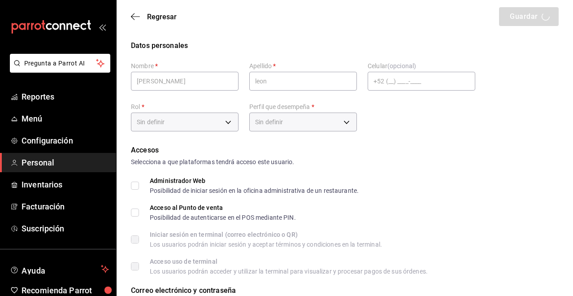
checkbox input "true"
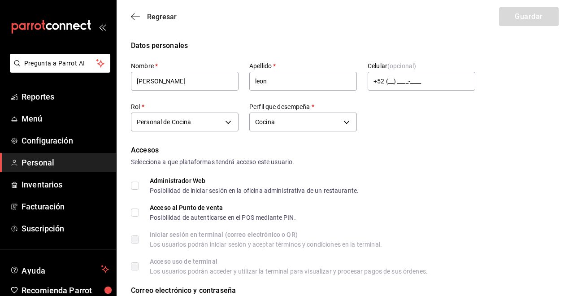
click at [137, 20] on icon "button" at bounding box center [135, 17] width 9 height 8
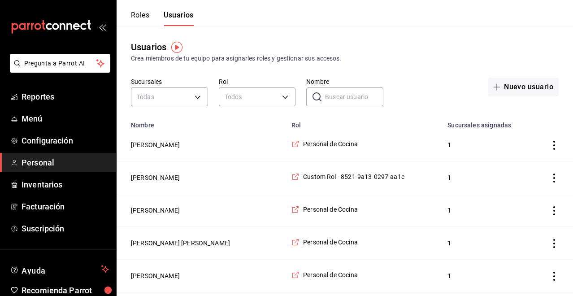
click at [340, 100] on input "Nombre" at bounding box center [354, 97] width 58 height 18
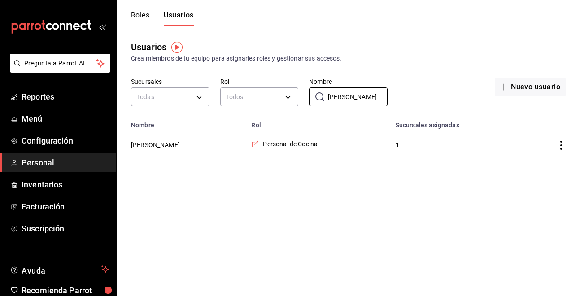
type input "isela"
click at [140, 14] on button "Roles" at bounding box center [140, 18] width 18 height 15
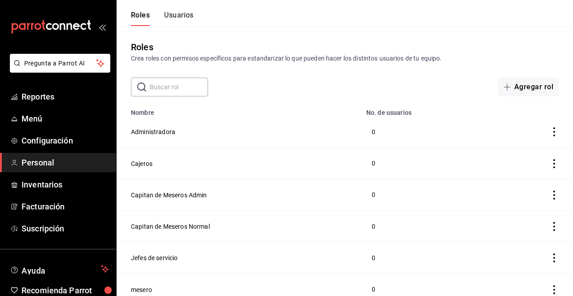
scroll to position [162, 0]
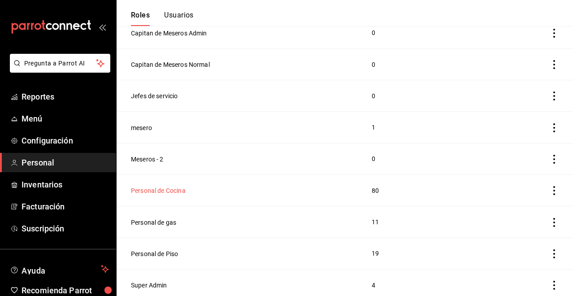
click at [159, 186] on button "Personal de Cocina" at bounding box center [158, 190] width 55 height 9
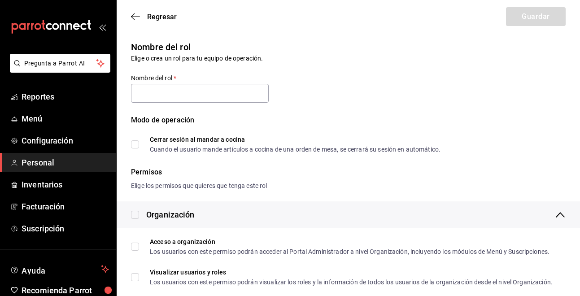
type input "Personal de Cocina"
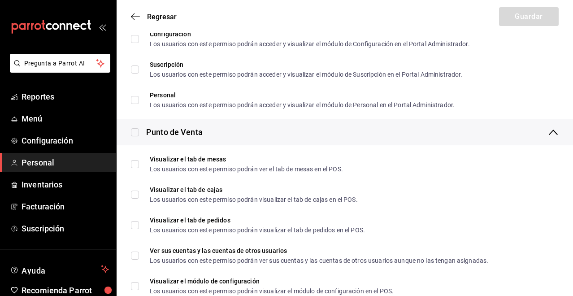
scroll to position [583, 0]
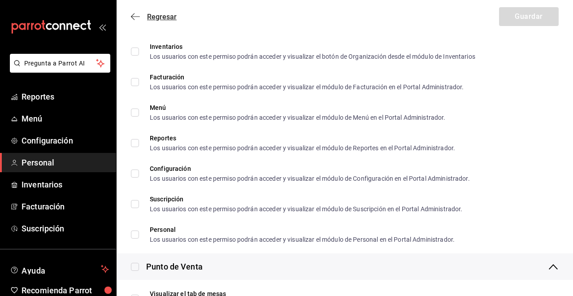
click at [136, 17] on icon "button" at bounding box center [135, 17] width 9 height 8
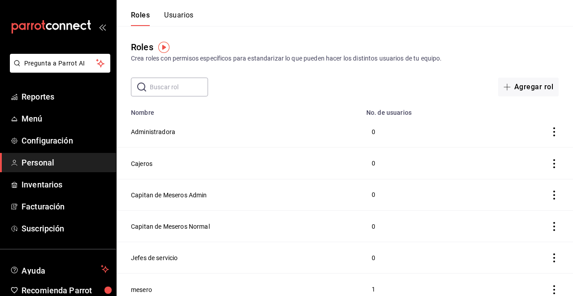
click at [182, 16] on button "Usuarios" at bounding box center [179, 18] width 30 height 15
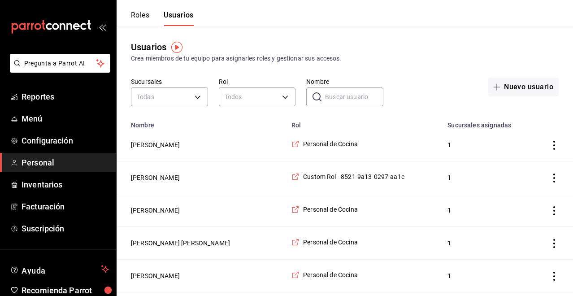
click at [328, 97] on input "Nombre" at bounding box center [354, 97] width 58 height 18
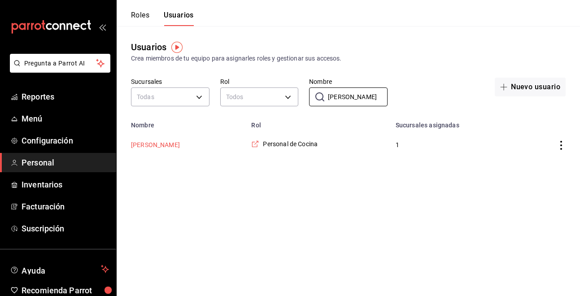
type input "isela"
click at [157, 144] on button "Isela leon" at bounding box center [155, 144] width 49 height 9
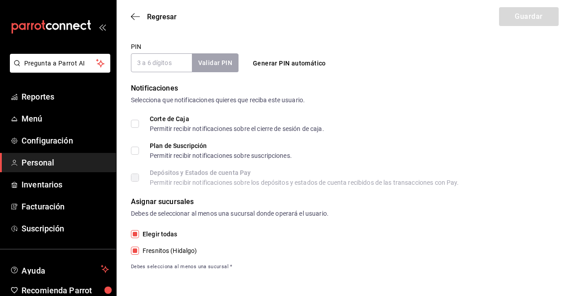
scroll to position [169, 0]
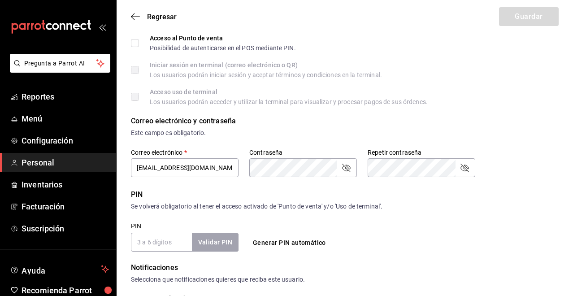
click at [180, 242] on input "PIN" at bounding box center [161, 242] width 61 height 19
click at [390, 232] on div "PIN Validar PIN ​ Generar PIN automático" at bounding box center [303, 237] width 344 height 30
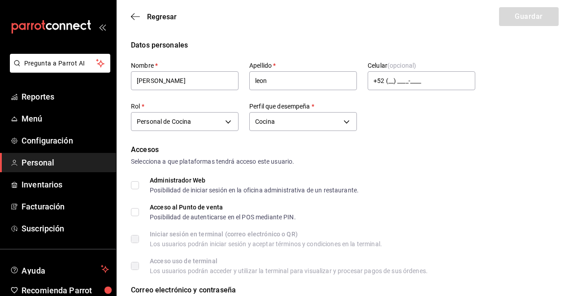
scroll to position [0, 0]
click at [131, 17] on icon "button" at bounding box center [135, 17] width 9 height 8
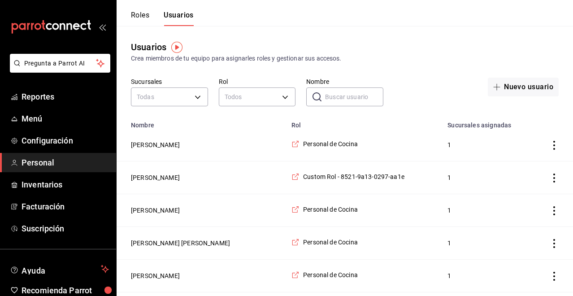
click at [147, 17] on button "Roles" at bounding box center [140, 18] width 18 height 15
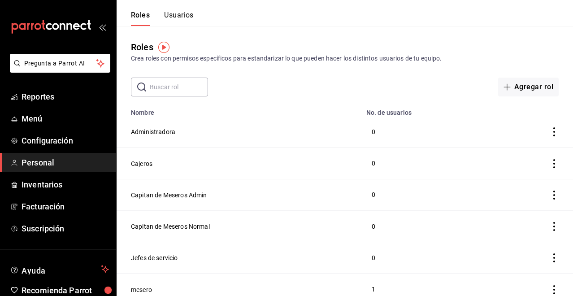
click at [186, 16] on button "Usuarios" at bounding box center [179, 18] width 30 height 15
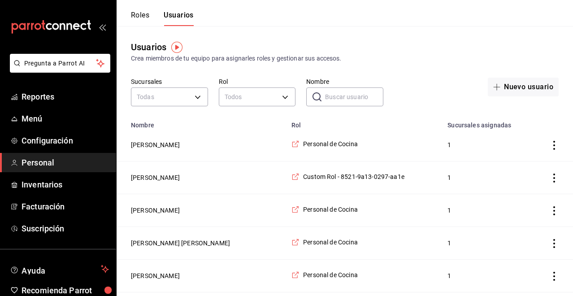
click at [360, 94] on input "Nombre" at bounding box center [354, 97] width 58 height 18
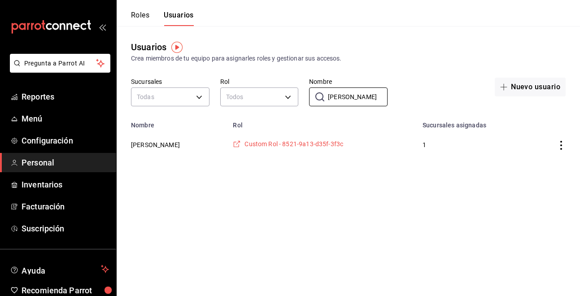
type input "adriana"
click at [246, 142] on span "Custom Rol - 8521-9a13-d35f-3f3c" at bounding box center [293, 143] width 99 height 9
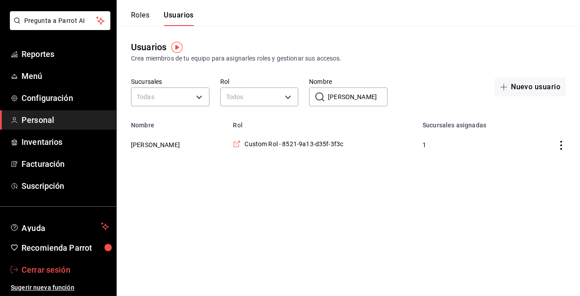
click at [62, 268] on span "Cerrar sesión" at bounding box center [65, 270] width 87 height 12
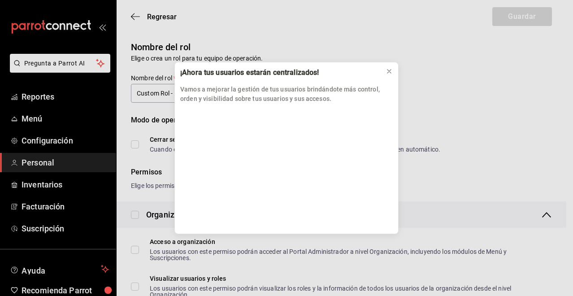
scroll to position [717, 0]
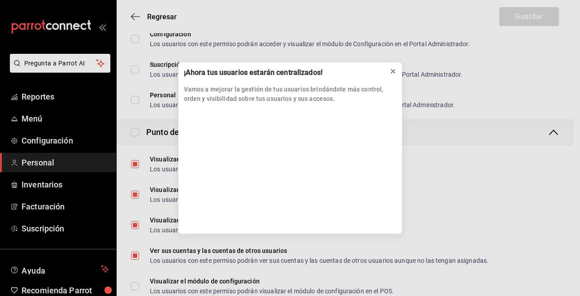
click at [392, 73] on icon at bounding box center [392, 71] width 7 height 7
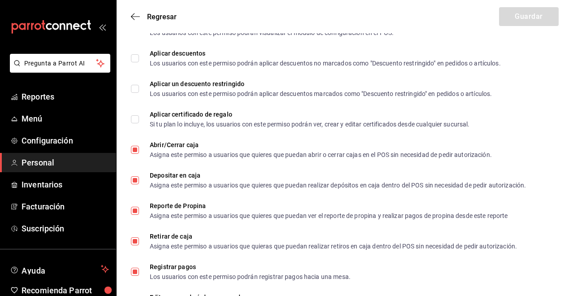
scroll to position [918, 0]
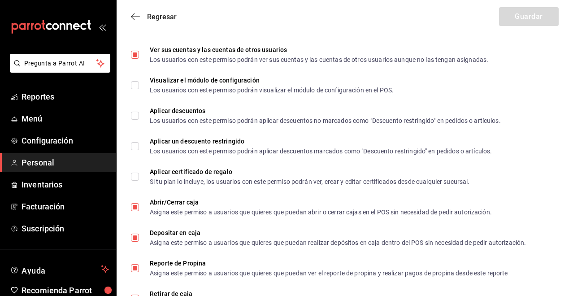
click at [143, 14] on span "Regresar" at bounding box center [154, 17] width 46 height 9
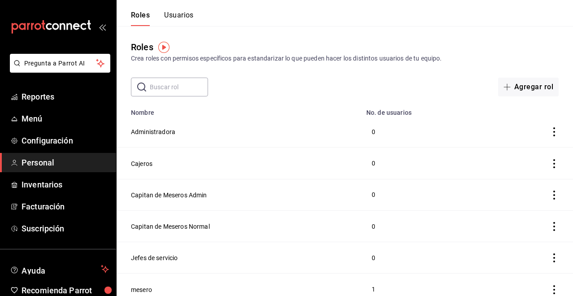
click at [147, 168] on td "Cajeros" at bounding box center [239, 162] width 244 height 31
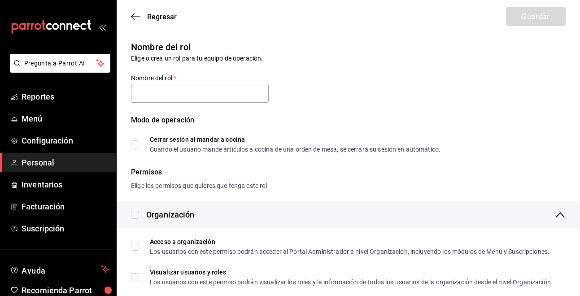
type input "Cajeros"
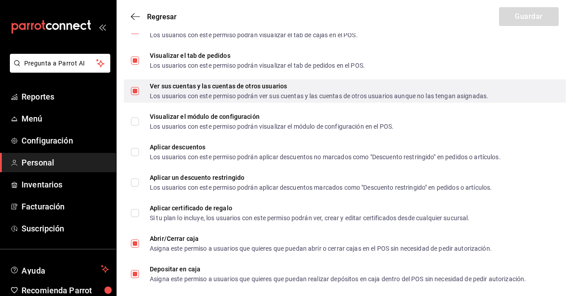
scroll to position [873, 0]
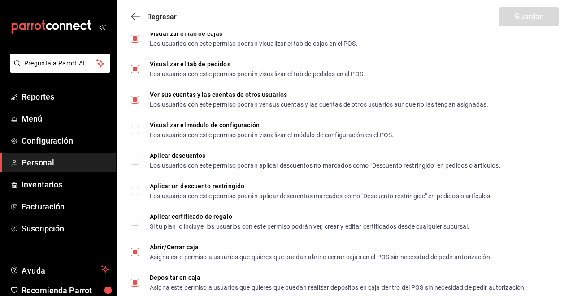
click at [132, 20] on icon "button" at bounding box center [135, 17] width 9 height 8
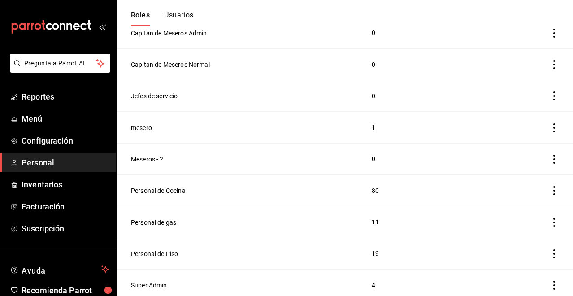
scroll to position [72, 0]
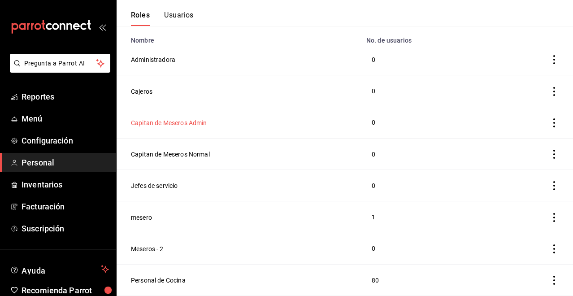
click at [177, 120] on button "Capitan de Meseros Admin" at bounding box center [169, 122] width 76 height 9
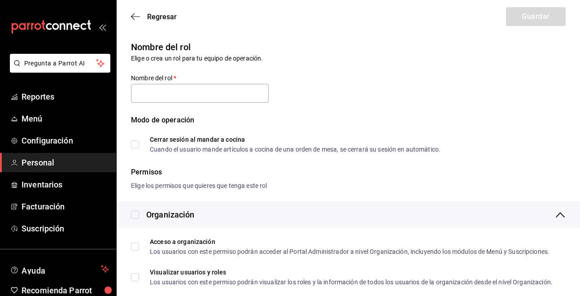
type input "Capitan de Meseros Admin"
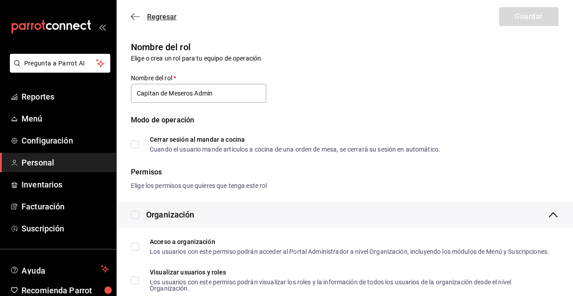
click at [135, 18] on icon "button" at bounding box center [135, 17] width 9 height 8
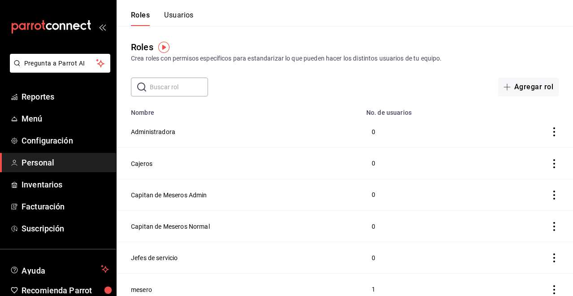
click at [49, 160] on span "Personal" at bounding box center [65, 162] width 87 height 12
click at [150, 132] on button "Administradora" at bounding box center [153, 131] width 44 height 9
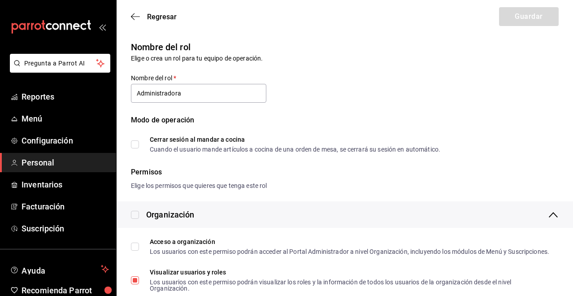
type input "Administradora"
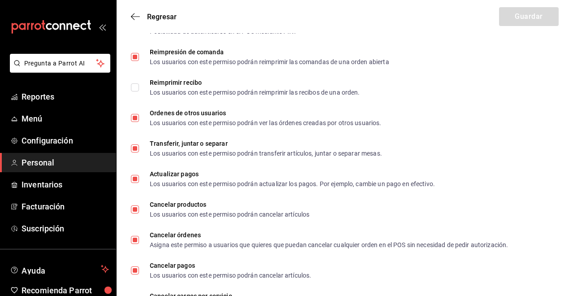
scroll to position [1501, 0]
click at [139, 20] on icon "button" at bounding box center [135, 17] width 9 height 8
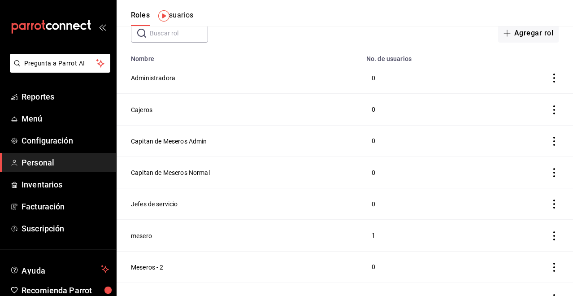
scroll to position [27, 0]
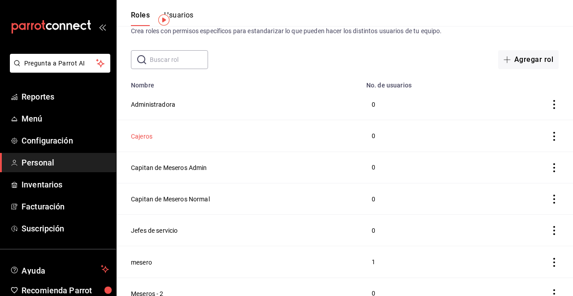
click at [147, 135] on button "Cajeros" at bounding box center [142, 136] width 22 height 9
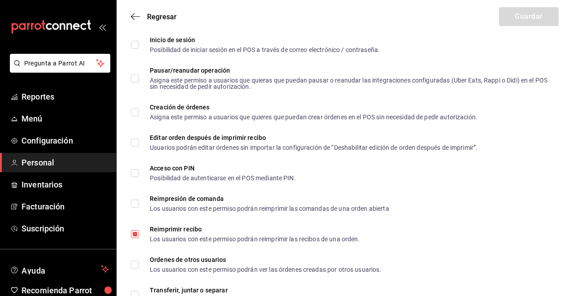
scroll to position [1282, 0]
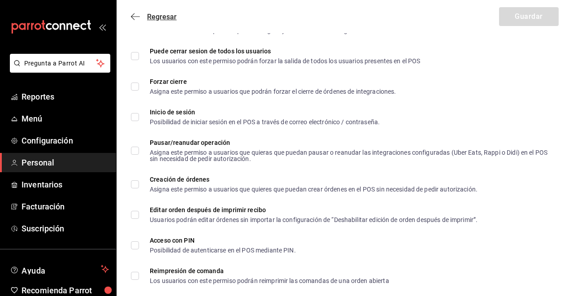
click at [135, 16] on icon "button" at bounding box center [135, 17] width 9 height 8
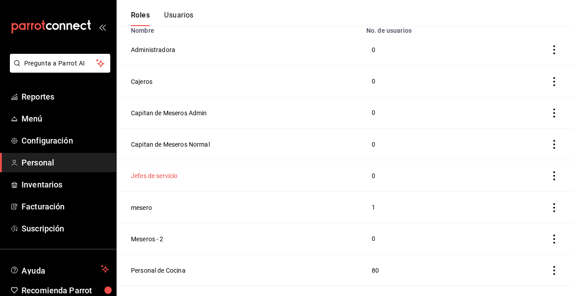
scroll to position [72, 0]
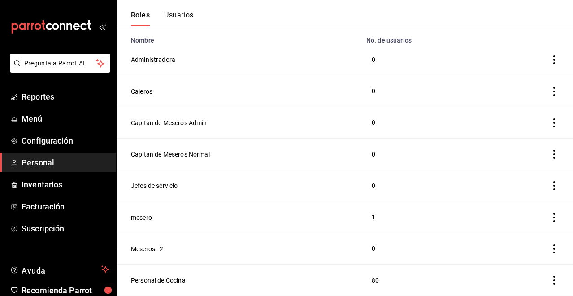
click at [191, 19] on button "Usuarios" at bounding box center [179, 18] width 30 height 15
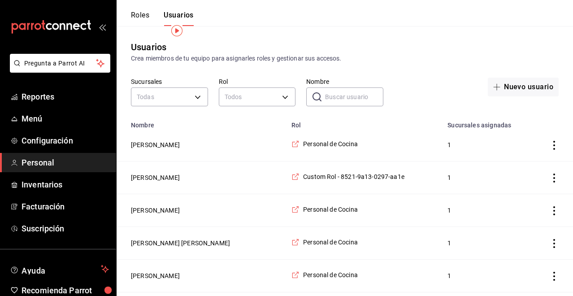
scroll to position [90, 0]
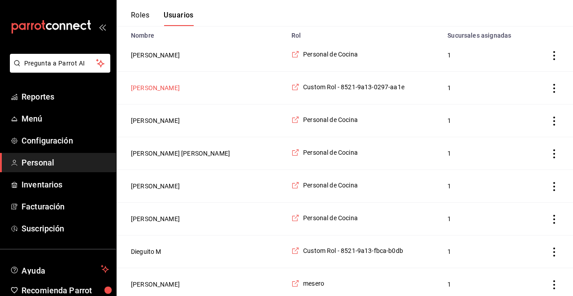
click at [143, 87] on button "[PERSON_NAME]" at bounding box center [155, 87] width 49 height 9
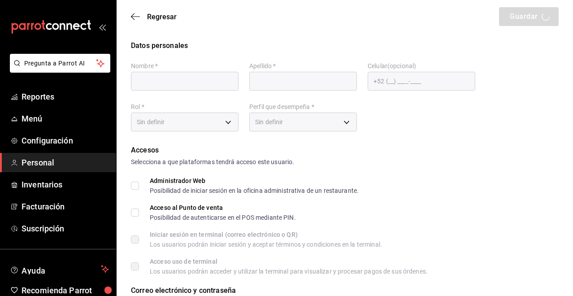
type input "[PERSON_NAME]"
checkbox input "true"
type input "[EMAIL_ADDRESS][DOMAIN_NAME]"
type input "9182"
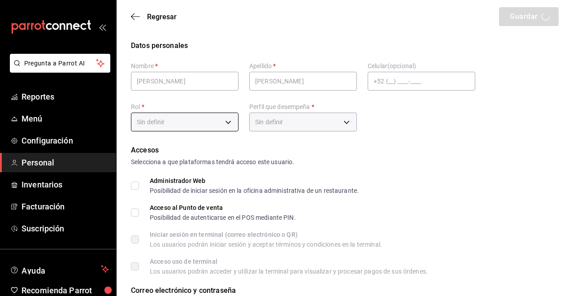
type input "bcfec18b-4a3a-4aa4-aa1c-54535ff7e69a"
type input "STAFF"
checkbox input "true"
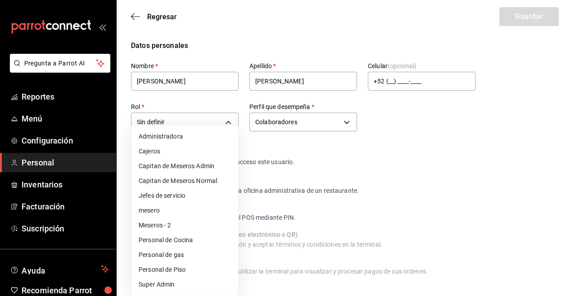
click at [482, 133] on div at bounding box center [290, 148] width 580 height 296
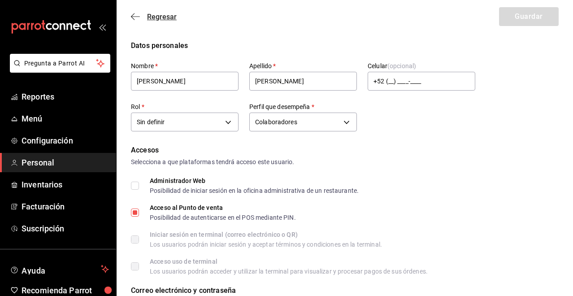
click at [138, 14] on icon "button" at bounding box center [135, 17] width 9 height 8
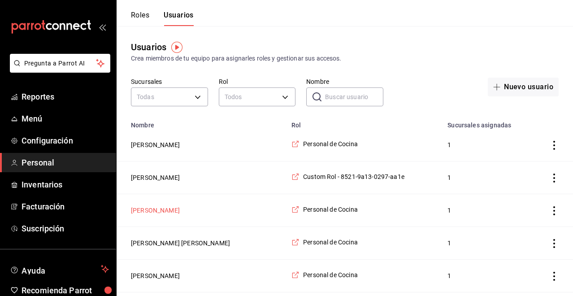
click at [156, 212] on button "[PERSON_NAME]" at bounding box center [155, 210] width 49 height 9
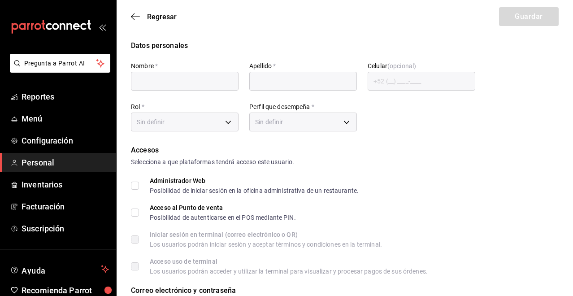
type input "[PERSON_NAME]"
type input "[EMAIL_ADDRESS][DOMAIN_NAME]"
type input "97cc0063-941b-4673-849f-347ae2b3dd98"
type input "STAFF"
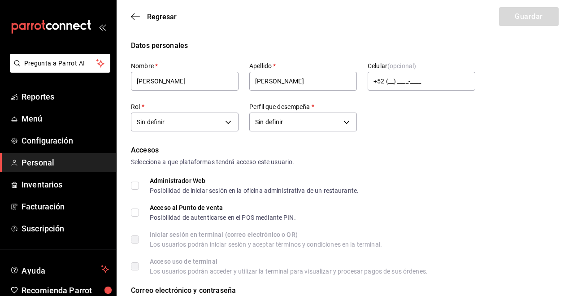
checkbox input "true"
click at [133, 19] on icon "button" at bounding box center [135, 17] width 9 height 8
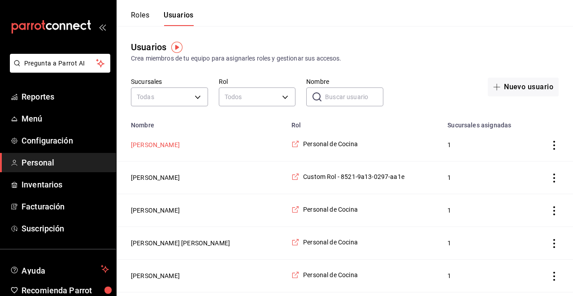
click at [154, 147] on button "[PERSON_NAME]" at bounding box center [155, 144] width 49 height 9
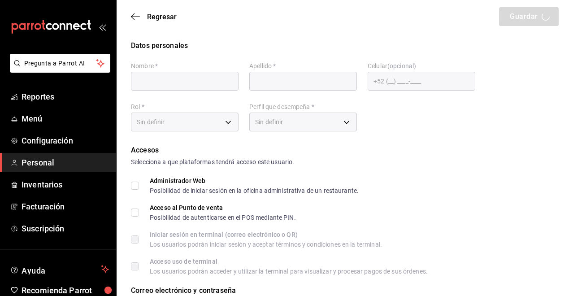
type input "Zaira"
type input "[PERSON_NAME]"
type input "[EMAIL_ADDRESS][DOMAIN_NAME]"
type input "97cc0063-941b-4673-849f-347ae2b3dd98"
type input "STAFF"
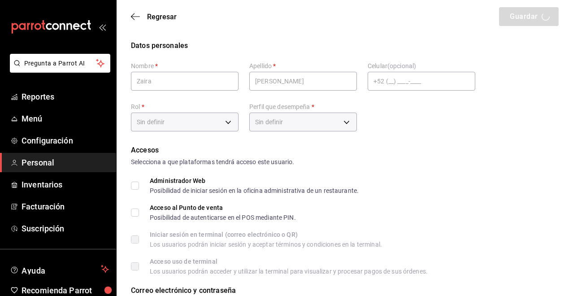
checkbox input "true"
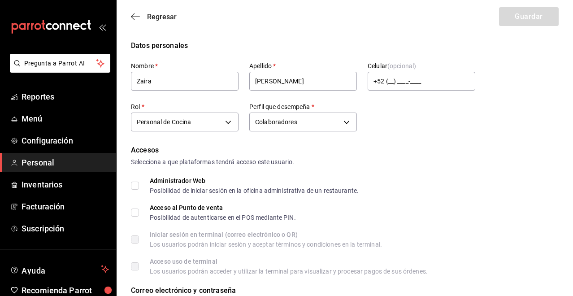
click at [134, 17] on icon "button" at bounding box center [135, 17] width 9 height 8
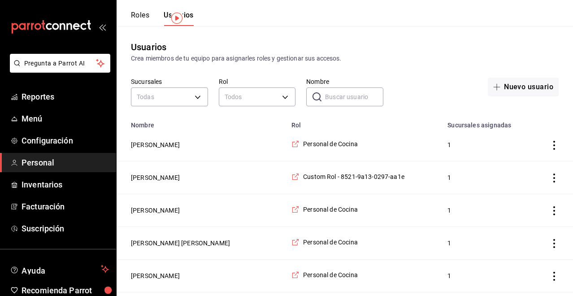
scroll to position [45, 0]
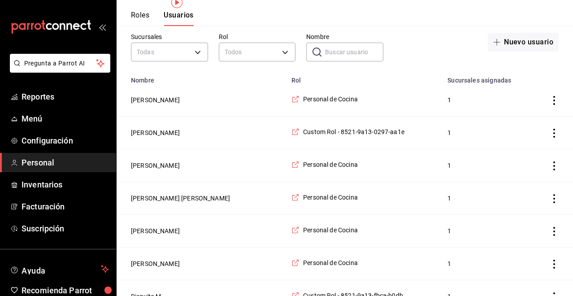
click at [352, 48] on input "Nombre" at bounding box center [354, 52] width 58 height 18
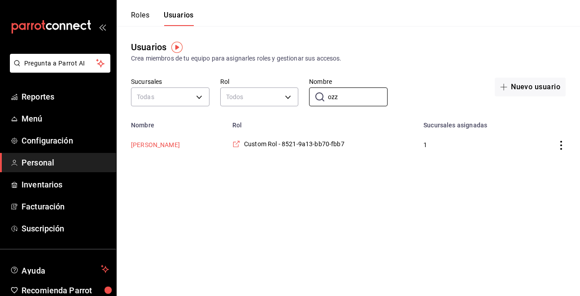
type input "ozz"
click at [163, 144] on button "[PERSON_NAME]" at bounding box center [155, 144] width 49 height 9
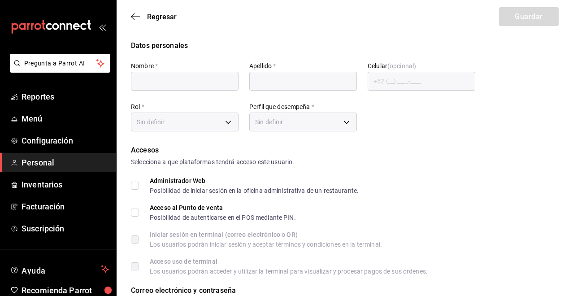
type input "Ozziel"
type input "Atamirano"
checkbox input "true"
type input "[EMAIL_ADDRESS][DOMAIN_NAME]"
type input "123660"
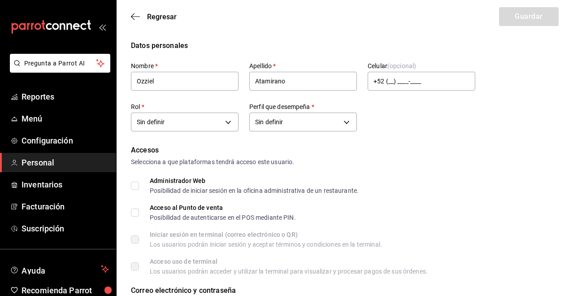
type input "f3b33041-84da-45dc-b51d-8fa48831cf78"
type input "MANAGER"
checkbox input "true"
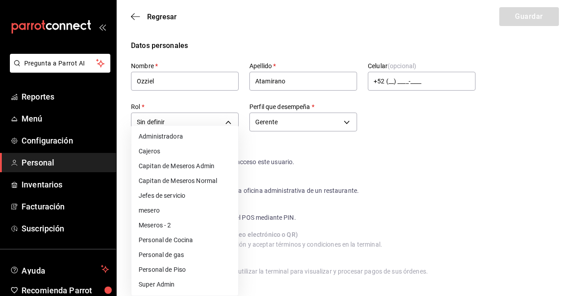
click at [304, 146] on div at bounding box center [290, 148] width 580 height 296
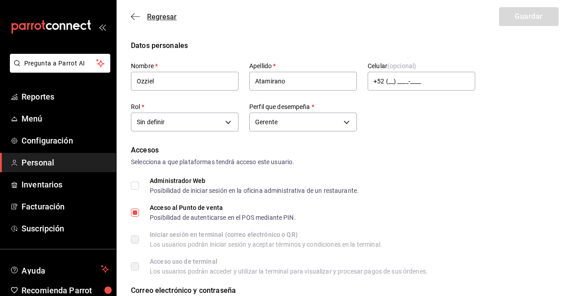
click at [135, 17] on icon "button" at bounding box center [135, 16] width 9 height 0
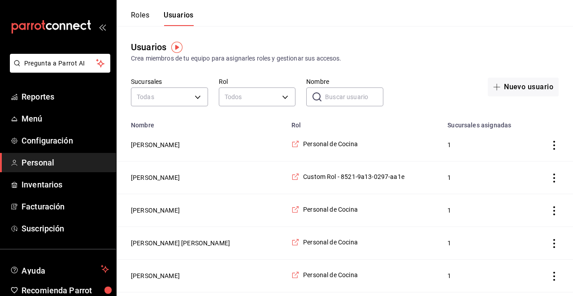
click at [325, 98] on input "Nombre" at bounding box center [354, 97] width 58 height 18
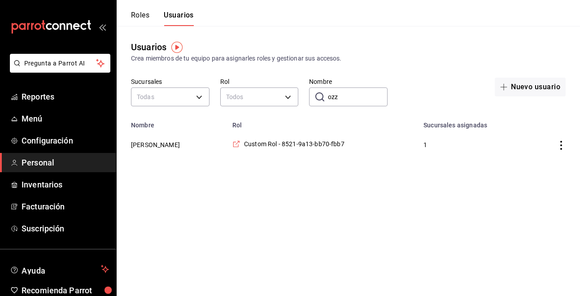
click at [562, 147] on icon "actions" at bounding box center [560, 145] width 9 height 9
click at [364, 95] on div at bounding box center [290, 148] width 580 height 296
click at [352, 99] on input "ozz" at bounding box center [358, 97] width 60 height 18
type input "o"
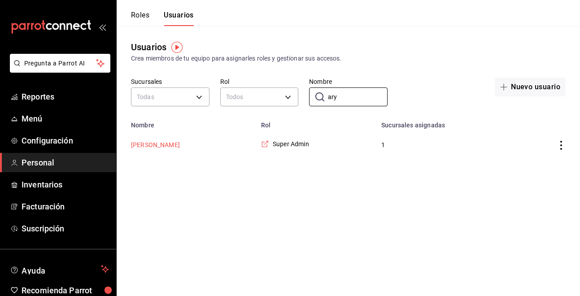
type input "ary"
click at [180, 147] on button "[PERSON_NAME]" at bounding box center [155, 144] width 49 height 9
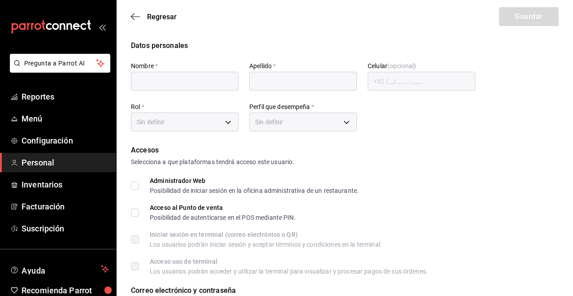
type input "Aryza"
type input "[PERSON_NAME]"
checkbox input "true"
type input "[EMAIL_ADDRESS][DOMAIN_NAME]"
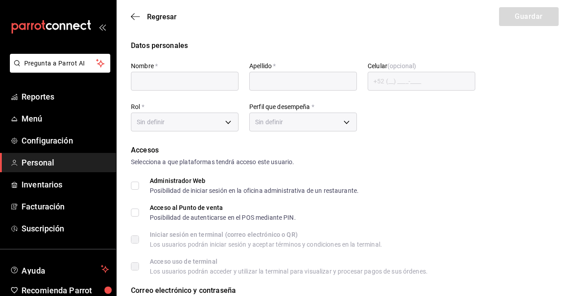
type input "1904"
type input "e2ddc01d-a43f-46aa-bcab-455b62cdccfd"
type input "CASHIER"
checkbox input "true"
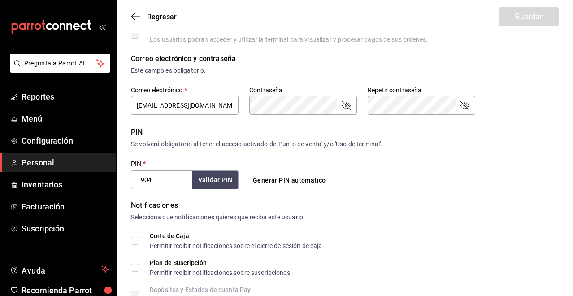
scroll to position [214, 0]
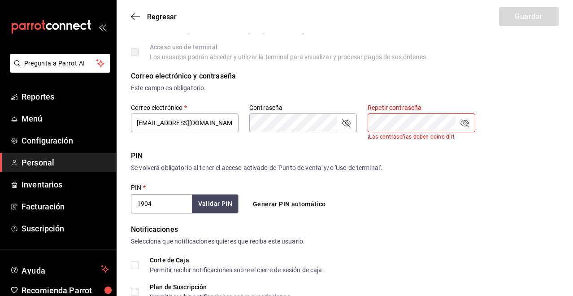
click at [342, 122] on icon "passwordField" at bounding box center [346, 122] width 11 height 11
click at [466, 126] on icon "passwordField" at bounding box center [464, 122] width 11 height 11
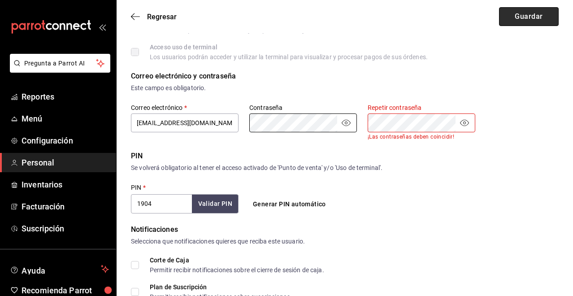
click at [524, 14] on button "Guardar" at bounding box center [529, 16] width 60 height 19
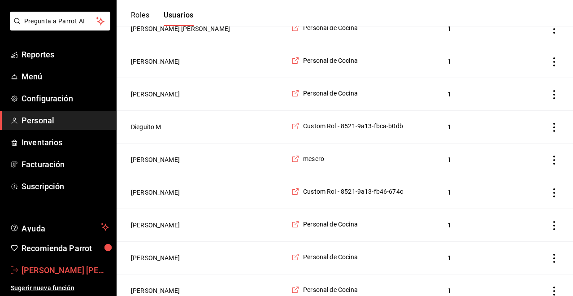
scroll to position [43, 0]
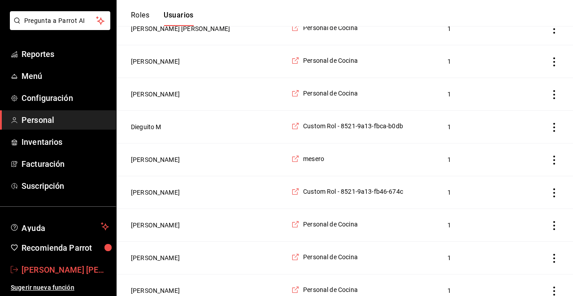
click at [75, 270] on span "[PERSON_NAME] [PERSON_NAME]" at bounding box center [65, 270] width 87 height 12
